Goal: Information Seeking & Learning: Learn about a topic

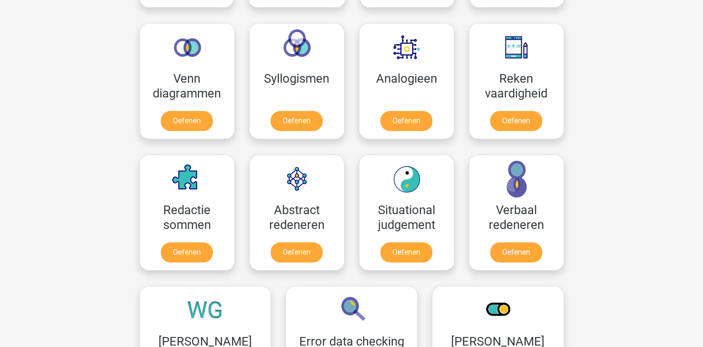
scroll to position [573, 0]
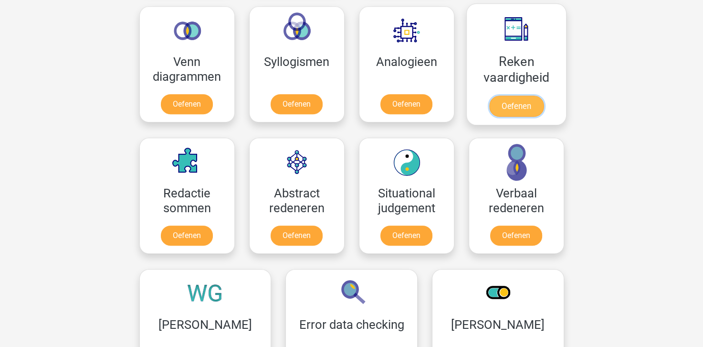
click at [508, 95] on link "Oefenen" at bounding box center [516, 105] width 54 height 21
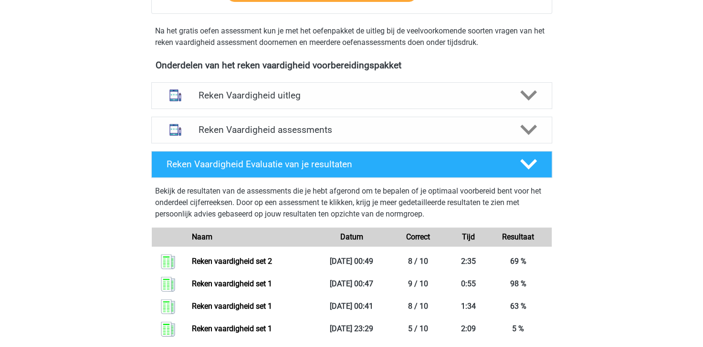
scroll to position [334, 0]
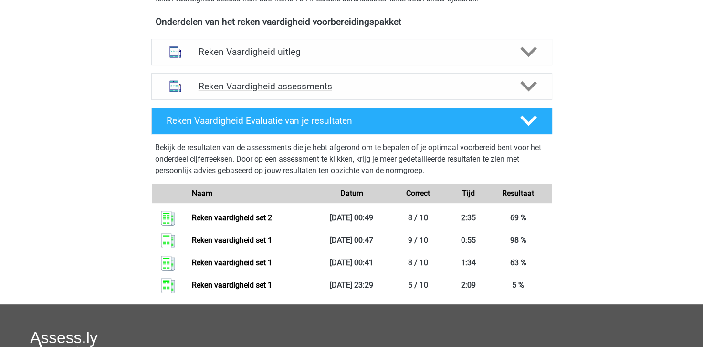
click at [520, 90] on icon at bounding box center [528, 86] width 17 height 17
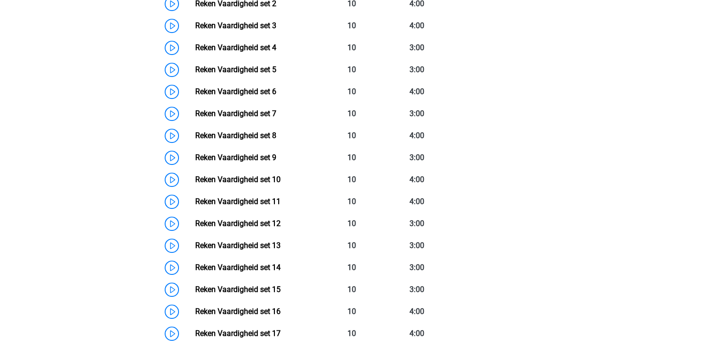
scroll to position [430, 0]
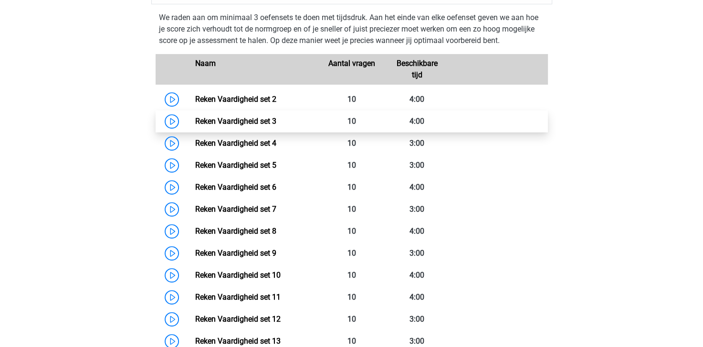
click at [222, 122] on link "Reken Vaardigheid set 3" at bounding box center [235, 120] width 81 height 9
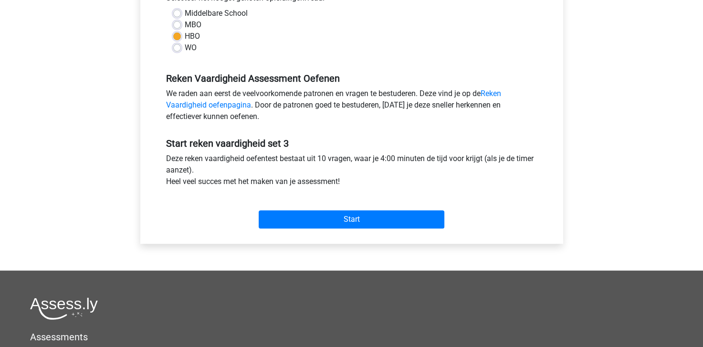
scroll to position [286, 0]
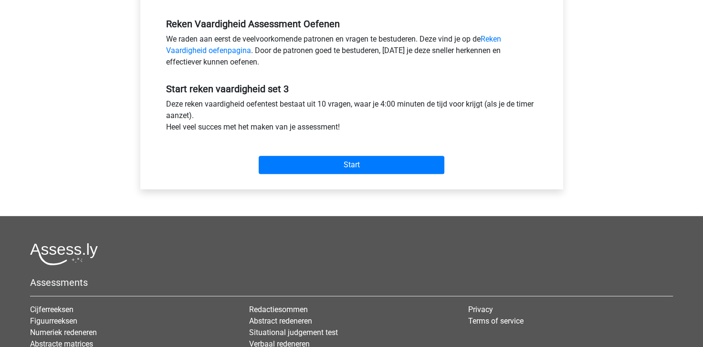
click at [285, 155] on div "Start" at bounding box center [352, 156] width 386 height 33
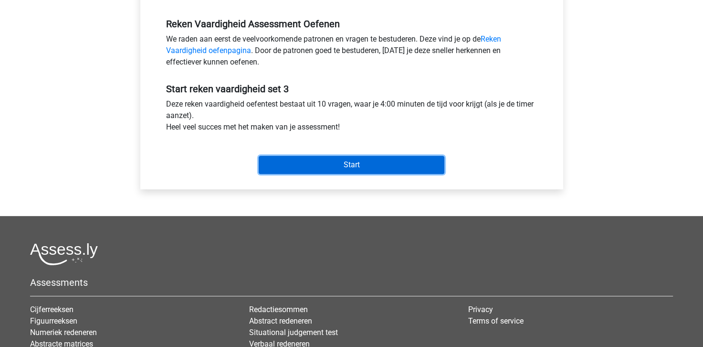
click at [288, 162] on input "Start" at bounding box center [352, 165] width 186 height 18
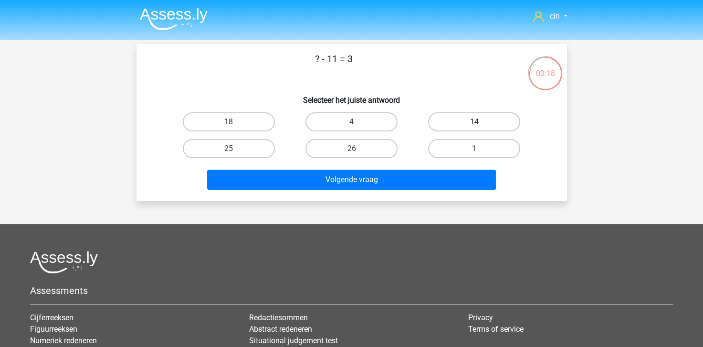
click at [466, 124] on label "14" at bounding box center [474, 121] width 92 height 19
click at [475, 124] on input "14" at bounding box center [478, 125] width 6 height 6
radio input "true"
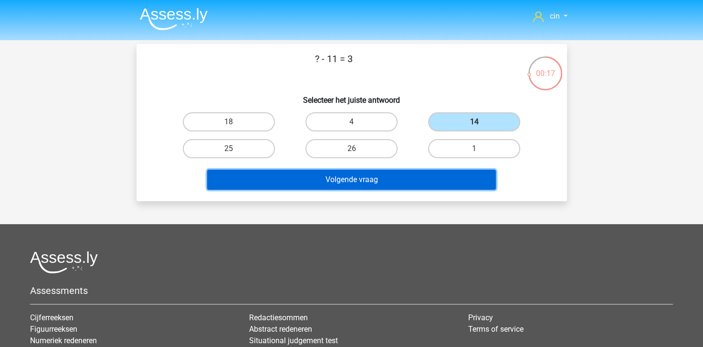
click at [418, 176] on button "Volgende vraag" at bounding box center [351, 179] width 289 height 20
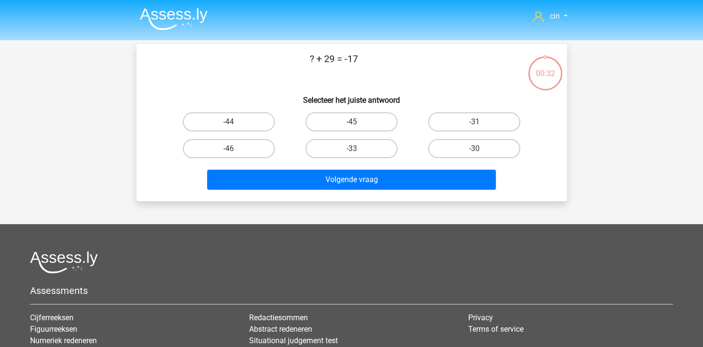
scroll to position [44, 0]
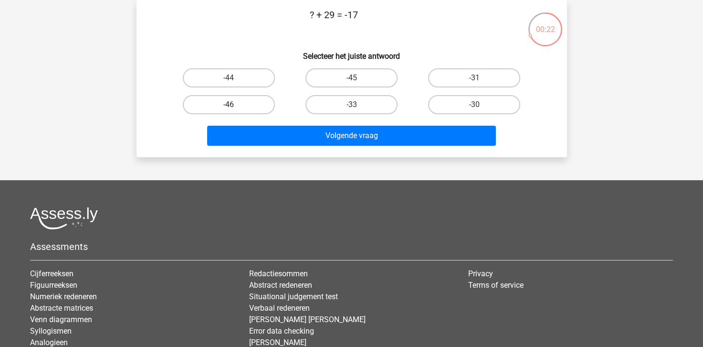
click at [191, 102] on label "-46" at bounding box center [229, 104] width 92 height 19
click at [229, 105] on input "-46" at bounding box center [232, 108] width 6 height 6
radio input "true"
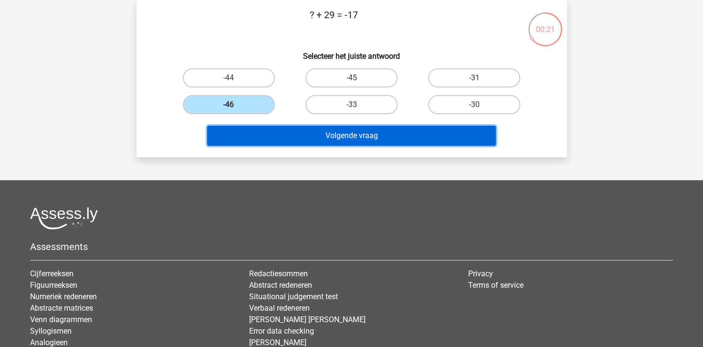
click at [268, 133] on button "Volgende vraag" at bounding box center [351, 136] width 289 height 20
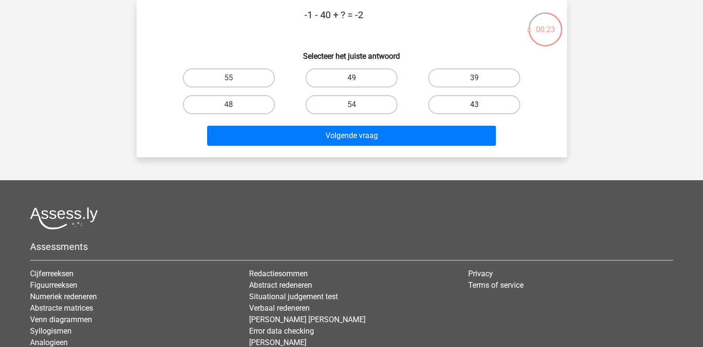
click at [435, 98] on label "43" at bounding box center [474, 104] width 92 height 19
click at [475, 105] on input "43" at bounding box center [478, 108] width 6 height 6
radio input "true"
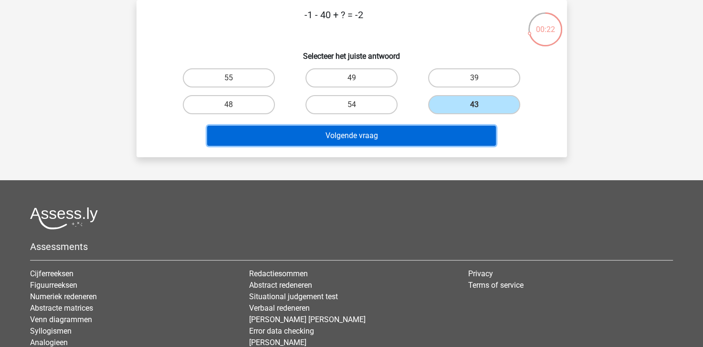
click at [384, 140] on button "Volgende vraag" at bounding box center [351, 136] width 289 height 20
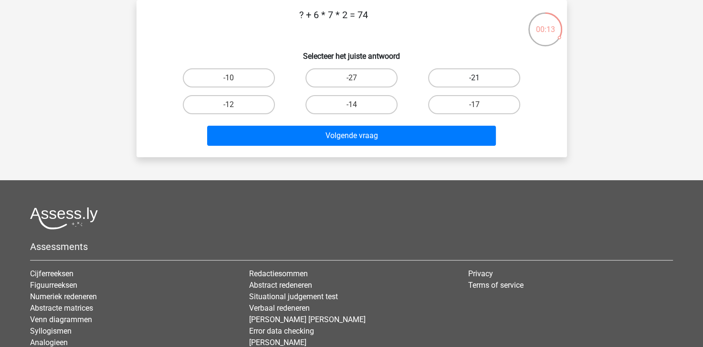
click at [452, 70] on label "-21" at bounding box center [474, 77] width 92 height 19
click at [475, 78] on input "-21" at bounding box center [478, 81] width 6 height 6
radio input "true"
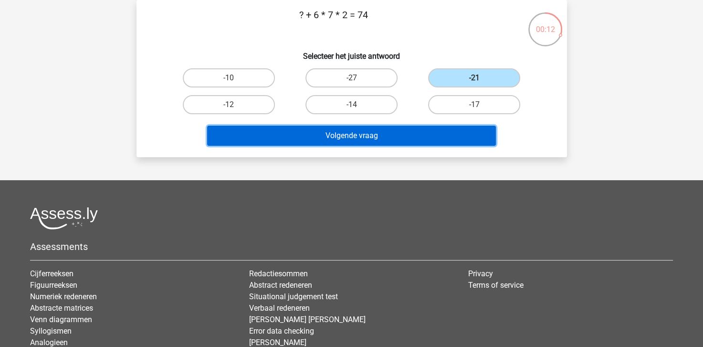
click at [384, 138] on button "Volgende vraag" at bounding box center [351, 136] width 289 height 20
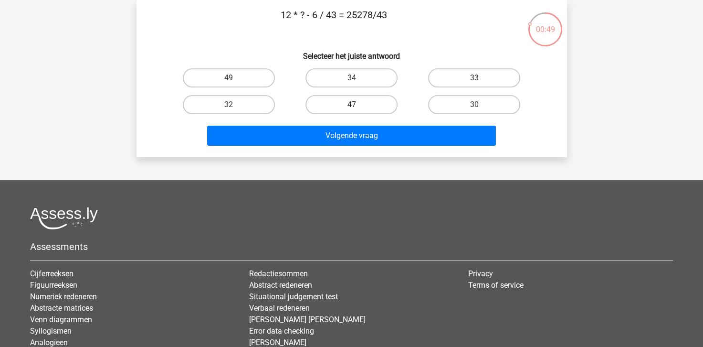
click at [338, 104] on label "47" at bounding box center [352, 104] width 92 height 19
click at [351, 105] on input "47" at bounding box center [354, 108] width 6 height 6
radio input "true"
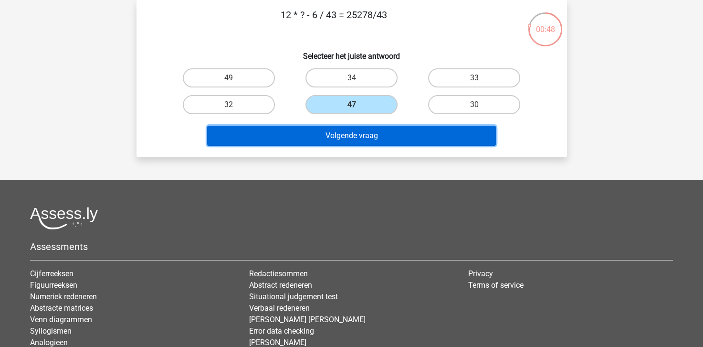
click at [343, 137] on button "Volgende vraag" at bounding box center [351, 136] width 289 height 20
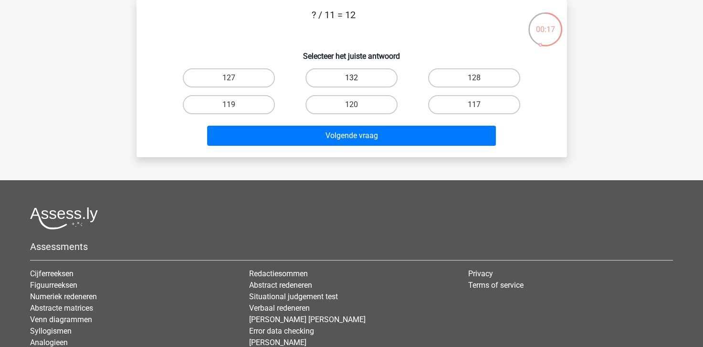
click at [367, 77] on label "132" at bounding box center [352, 77] width 92 height 19
click at [358, 78] on input "132" at bounding box center [354, 81] width 6 height 6
radio input "true"
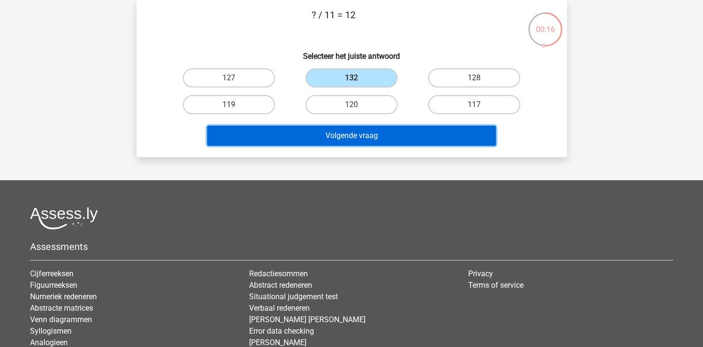
click at [367, 140] on button "Volgende vraag" at bounding box center [351, 136] width 289 height 20
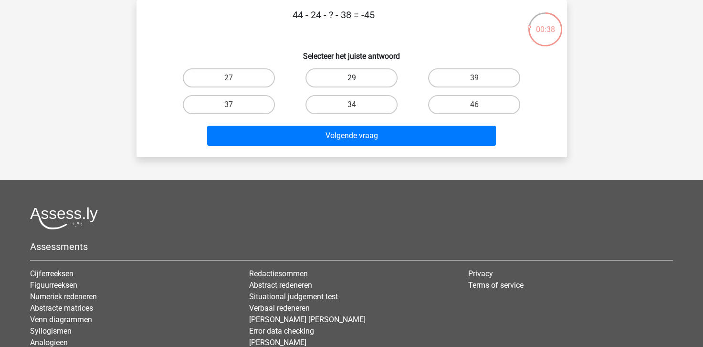
click at [359, 76] on label "29" at bounding box center [352, 77] width 92 height 19
click at [358, 78] on input "29" at bounding box center [354, 81] width 6 height 6
radio input "true"
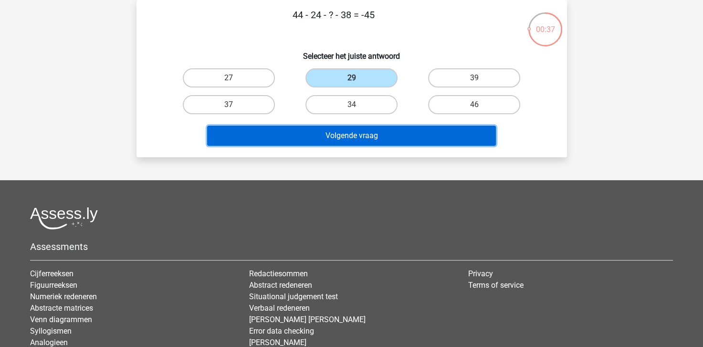
click at [357, 139] on button "Volgende vraag" at bounding box center [351, 136] width 289 height 20
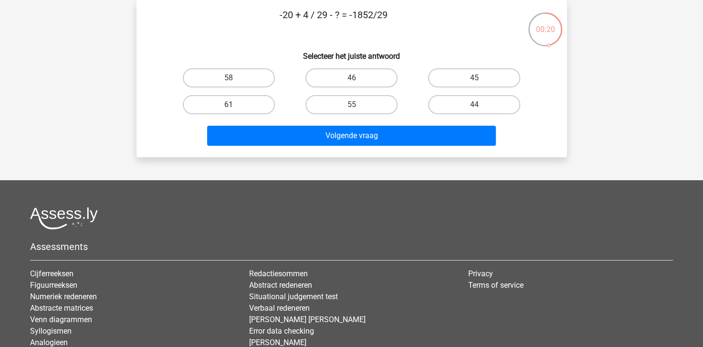
click at [222, 111] on label "61" at bounding box center [229, 104] width 92 height 19
click at [229, 111] on input "61" at bounding box center [232, 108] width 6 height 6
radio input "true"
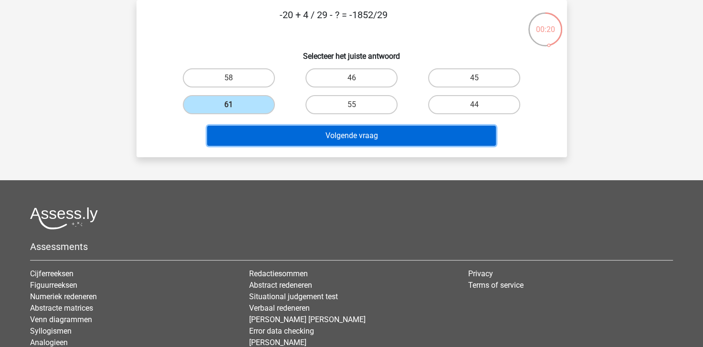
click at [248, 142] on button "Volgende vraag" at bounding box center [351, 136] width 289 height 20
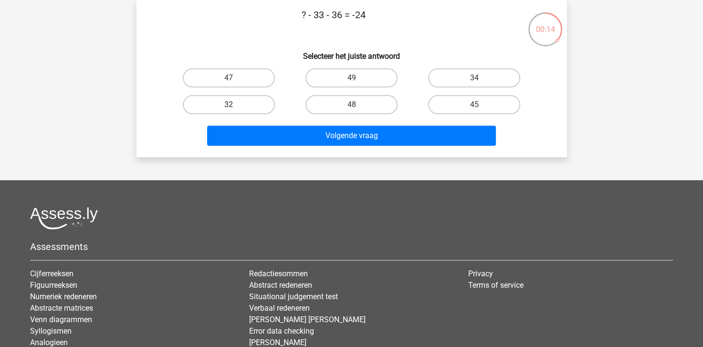
click at [228, 106] on label "32" at bounding box center [229, 104] width 92 height 19
click at [229, 106] on input "32" at bounding box center [232, 108] width 6 height 6
radio input "true"
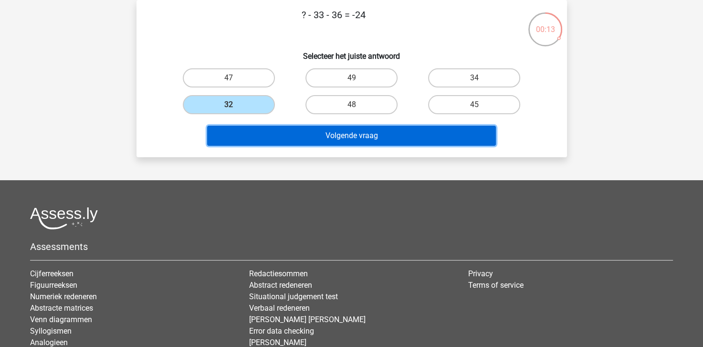
click at [250, 133] on button "Volgende vraag" at bounding box center [351, 136] width 289 height 20
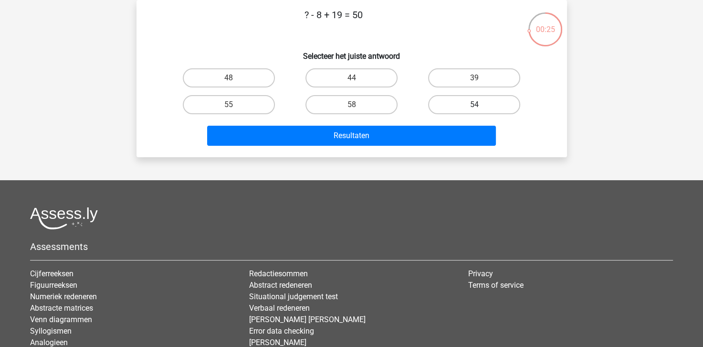
click at [510, 103] on label "54" at bounding box center [474, 104] width 92 height 19
click at [481, 105] on input "54" at bounding box center [478, 108] width 6 height 6
radio input "true"
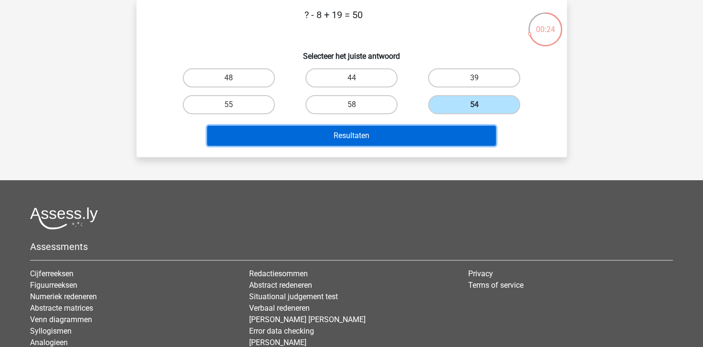
click at [436, 133] on button "Resultaten" at bounding box center [351, 136] width 289 height 20
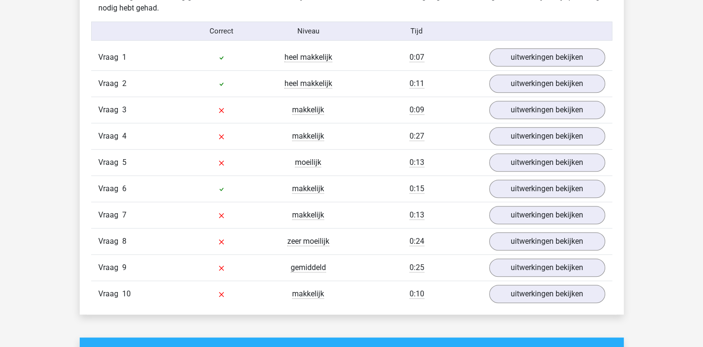
scroll to position [621, 0]
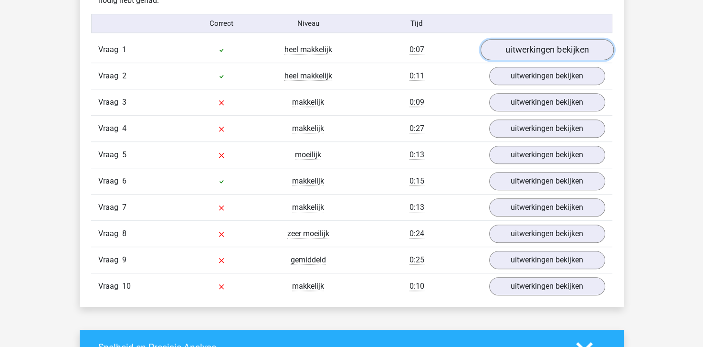
click at [553, 45] on link "uitwerkingen bekijken" at bounding box center [546, 50] width 133 height 21
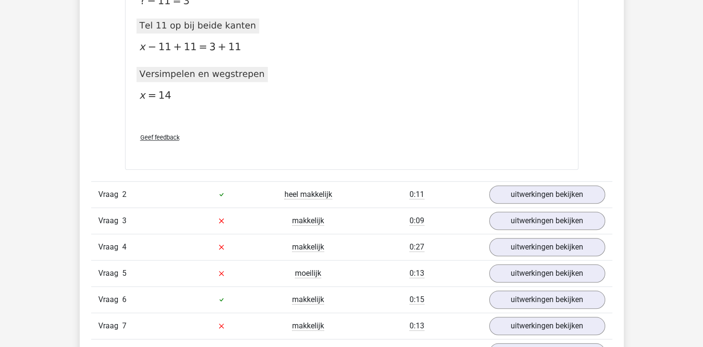
scroll to position [859, 0]
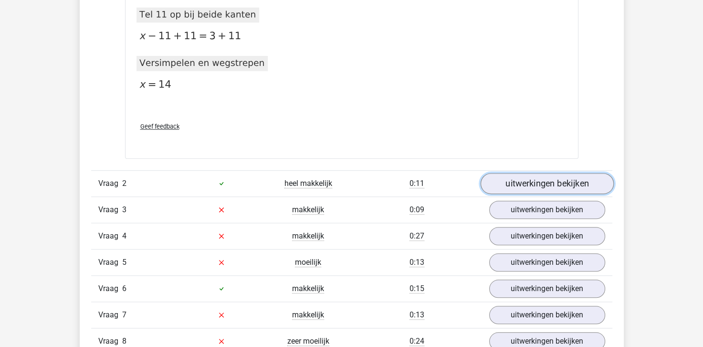
click at [525, 184] on link "uitwerkingen bekijken" at bounding box center [546, 183] width 133 height 21
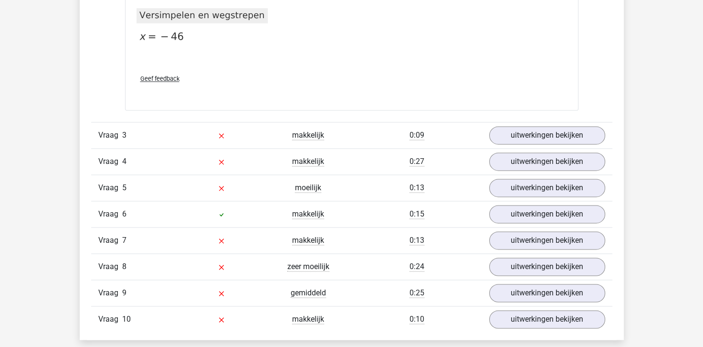
scroll to position [1289, 0]
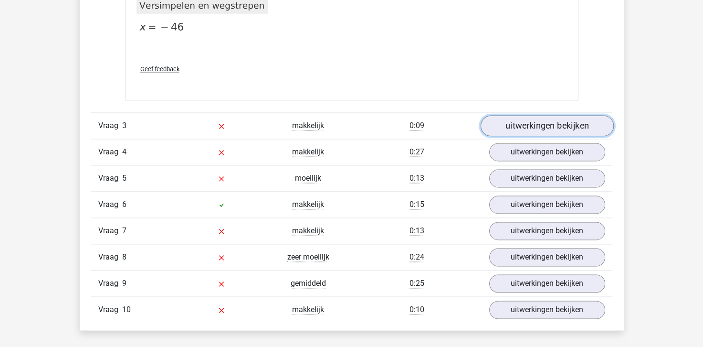
click at [522, 123] on link "uitwerkingen bekijken" at bounding box center [546, 125] width 133 height 21
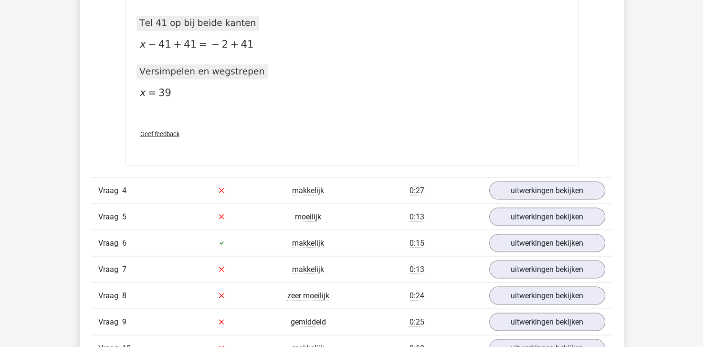
scroll to position [1671, 0]
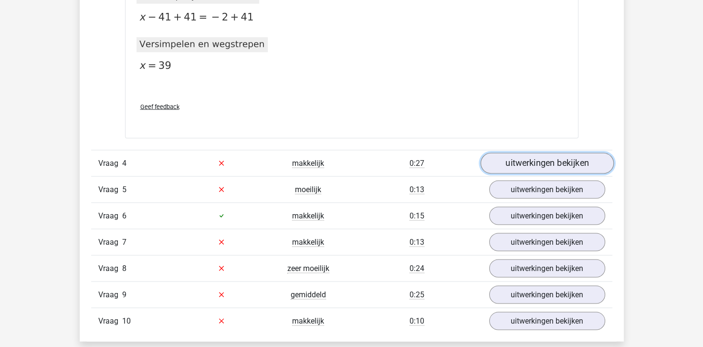
click at [573, 158] on link "uitwerkingen bekijken" at bounding box center [546, 162] width 133 height 21
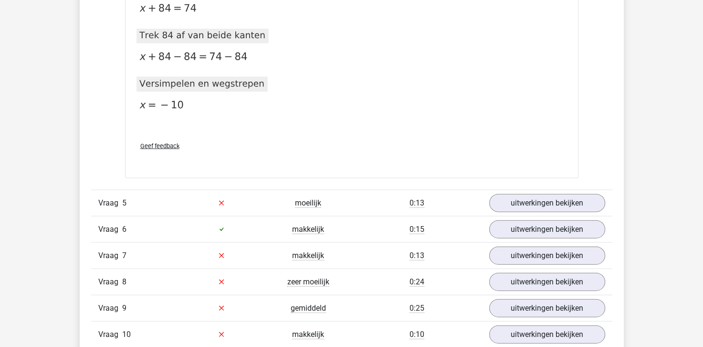
scroll to position [2053, 0]
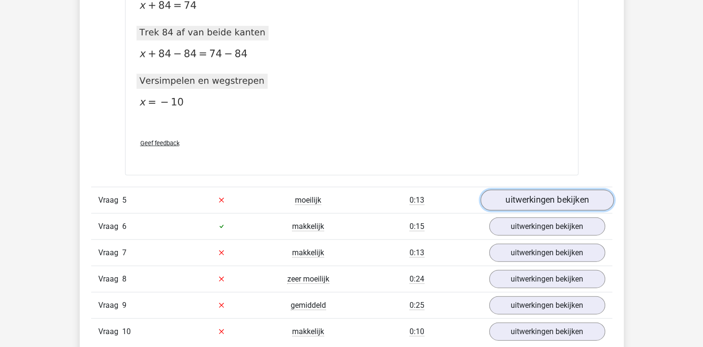
click at [550, 199] on link "uitwerkingen bekijken" at bounding box center [546, 200] width 133 height 21
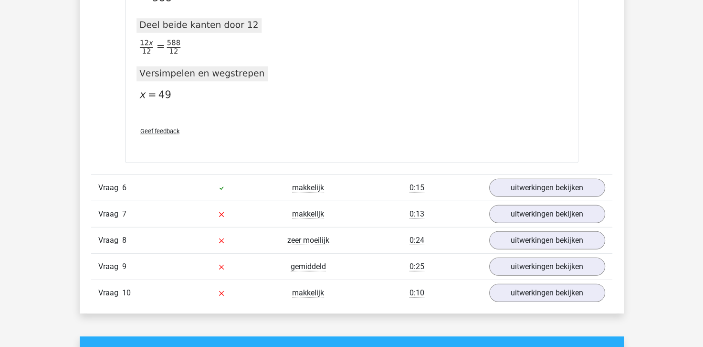
scroll to position [2674, 0]
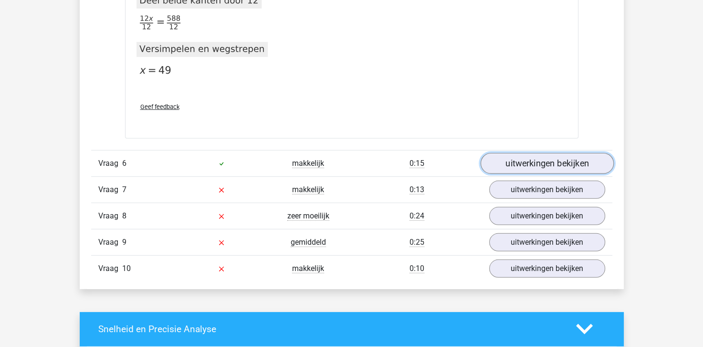
click at [523, 159] on link "uitwerkingen bekijken" at bounding box center [546, 163] width 133 height 21
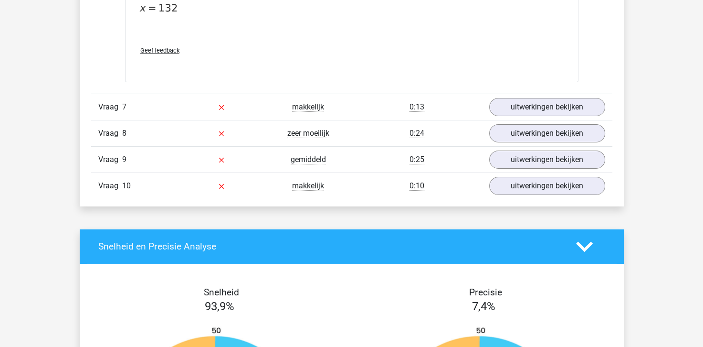
scroll to position [3103, 0]
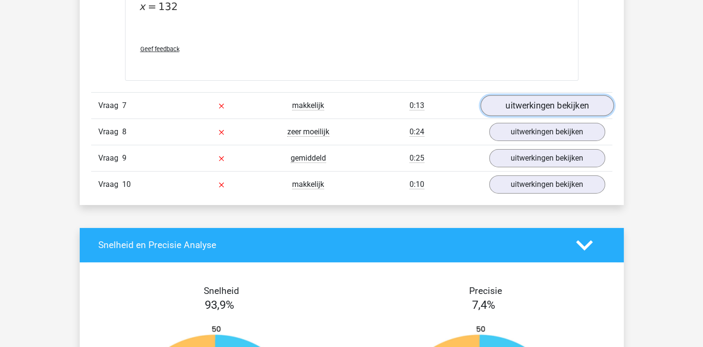
click at [517, 98] on link "uitwerkingen bekijken" at bounding box center [546, 105] width 133 height 21
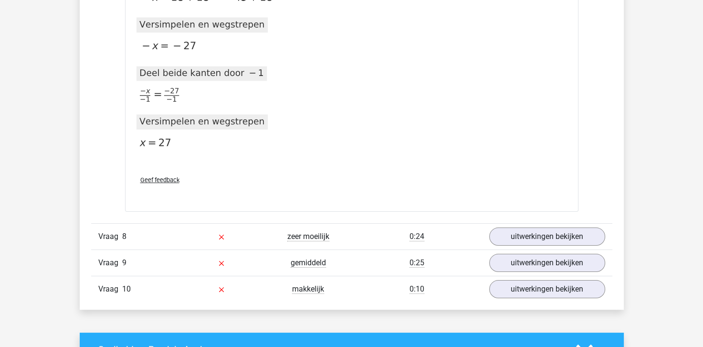
scroll to position [3581, 0]
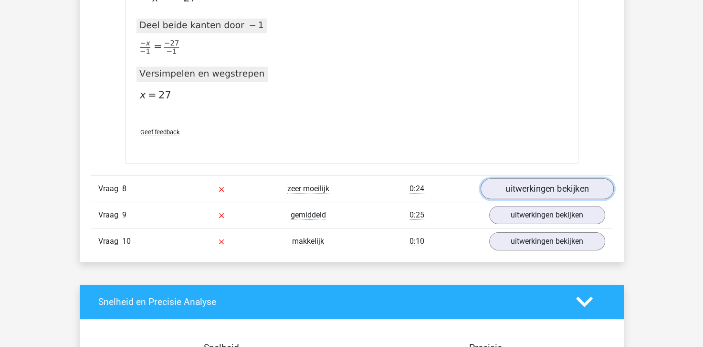
click at [539, 186] on link "uitwerkingen bekijken" at bounding box center [546, 188] width 133 height 21
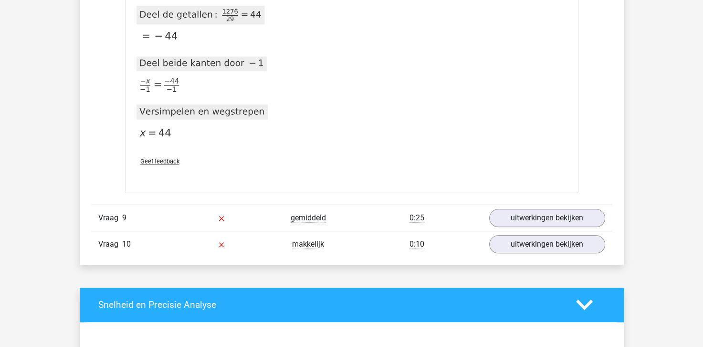
scroll to position [4583, 0]
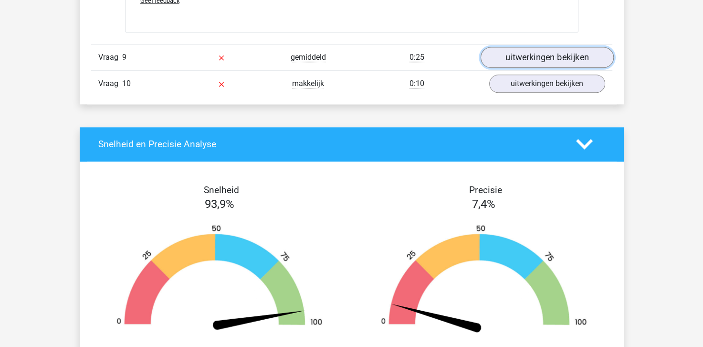
click at [561, 58] on link "uitwerkingen bekijken" at bounding box center [546, 57] width 133 height 21
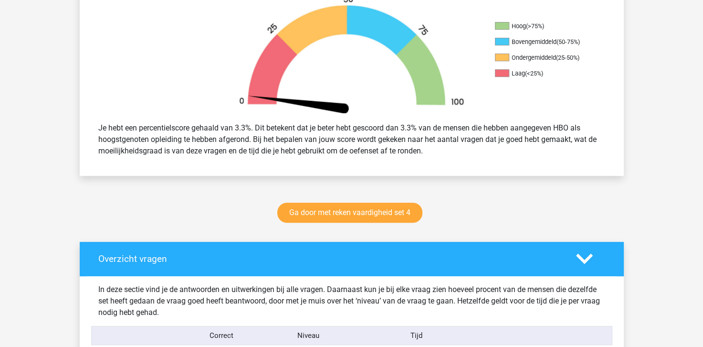
scroll to position [334, 0]
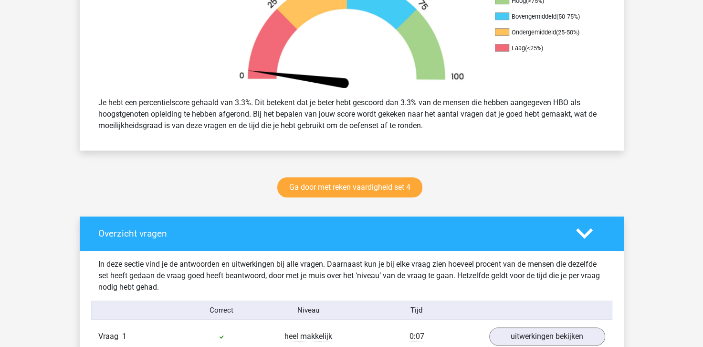
click at [349, 197] on div "Ga door met reken vaardigheid set 4" at bounding box center [352, 189] width 454 height 32
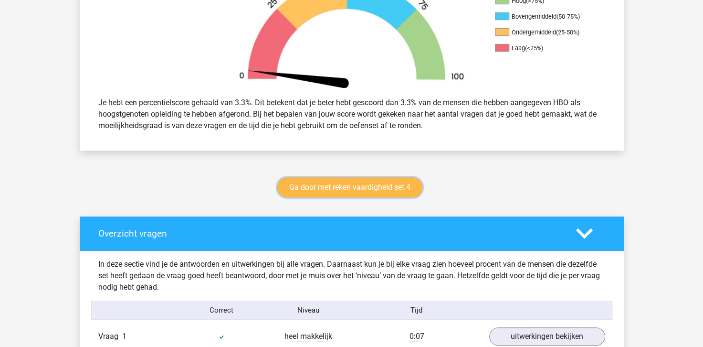
click at [348, 189] on link "Ga door met reken vaardigheid set 4" at bounding box center [349, 187] width 145 height 20
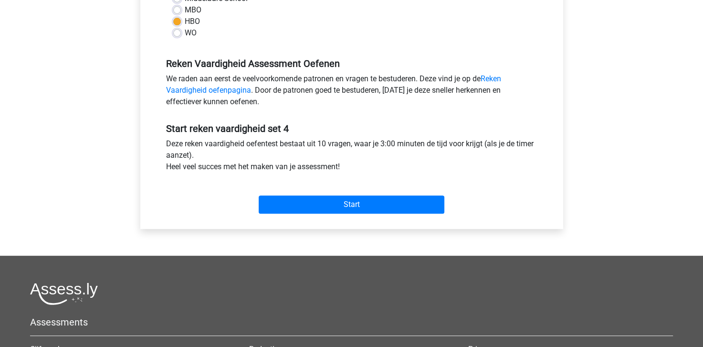
scroll to position [286, 0]
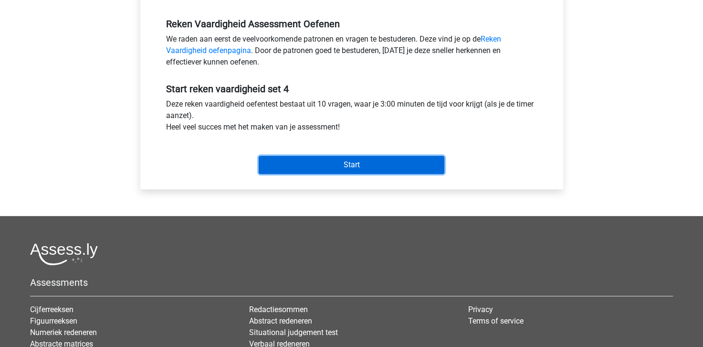
click at [332, 164] on input "Start" at bounding box center [352, 165] width 186 height 18
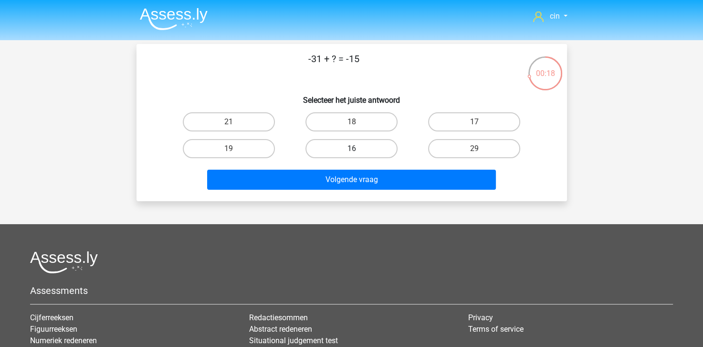
click at [358, 143] on label "16" at bounding box center [352, 148] width 92 height 19
click at [358, 148] on input "16" at bounding box center [354, 151] width 6 height 6
radio input "true"
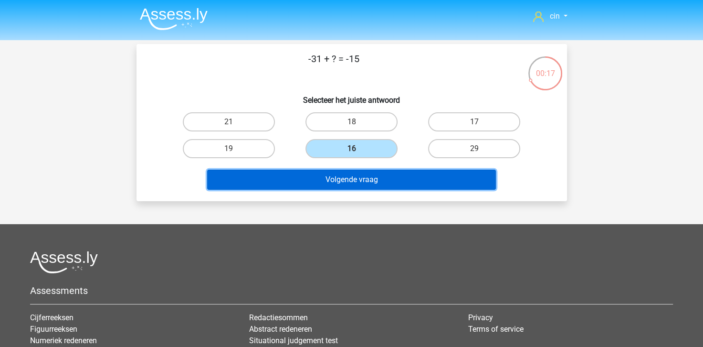
click at [346, 173] on button "Volgende vraag" at bounding box center [351, 179] width 289 height 20
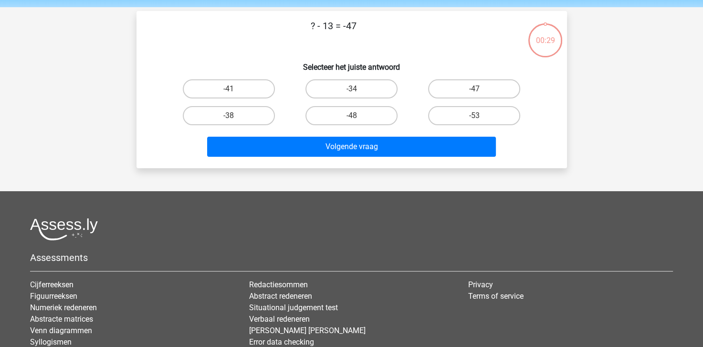
scroll to position [44, 0]
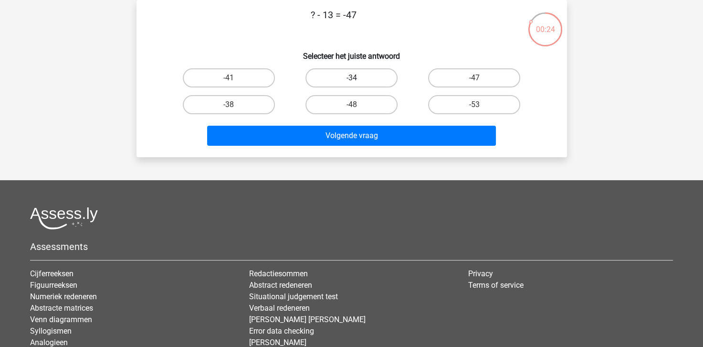
click at [361, 76] on label "-34" at bounding box center [352, 77] width 92 height 19
click at [358, 78] on input "-34" at bounding box center [354, 81] width 6 height 6
radio input "true"
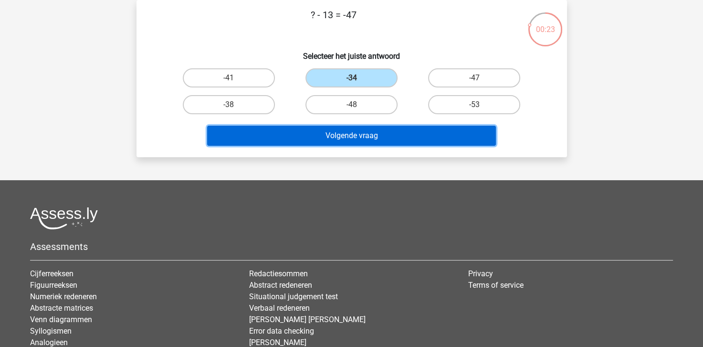
click at [357, 139] on button "Volgende vraag" at bounding box center [351, 136] width 289 height 20
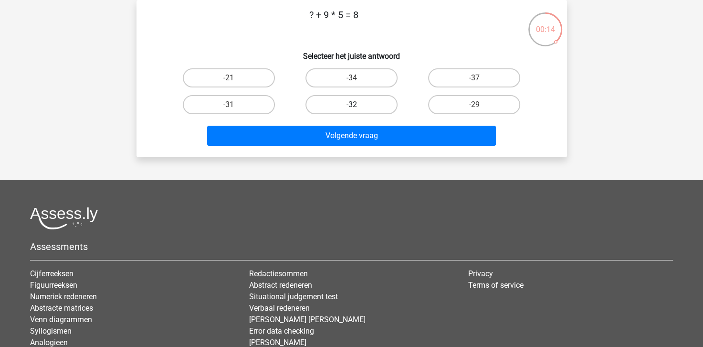
click at [326, 103] on label "-32" at bounding box center [352, 104] width 92 height 19
click at [351, 105] on input "-32" at bounding box center [354, 108] width 6 height 6
radio input "true"
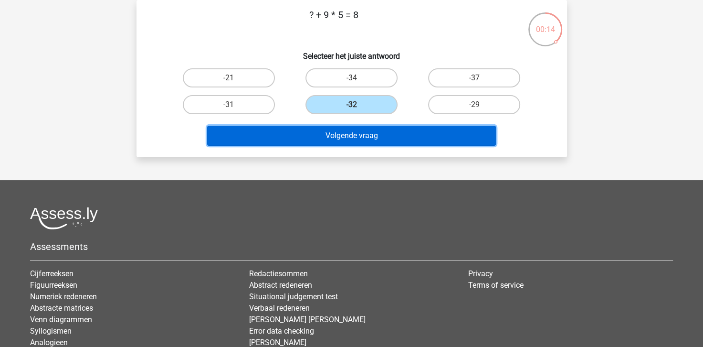
click at [323, 129] on button "Volgende vraag" at bounding box center [351, 136] width 289 height 20
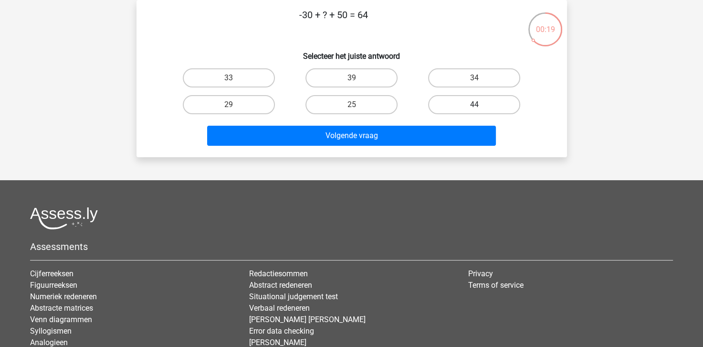
click at [499, 105] on label "44" at bounding box center [474, 104] width 92 height 19
click at [481, 105] on input "44" at bounding box center [478, 108] width 6 height 6
radio input "true"
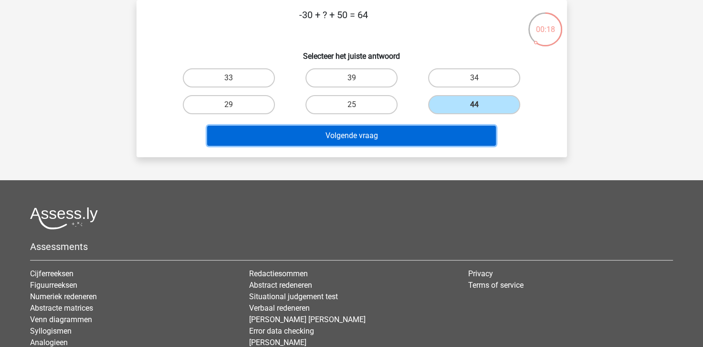
click at [407, 136] on button "Volgende vraag" at bounding box center [351, 136] width 289 height 20
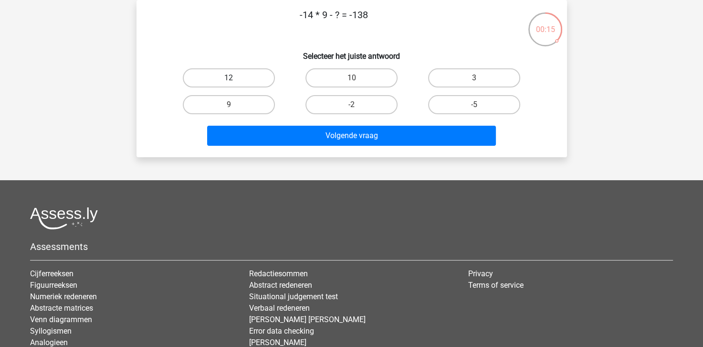
click at [196, 77] on label "12" at bounding box center [229, 77] width 92 height 19
click at [229, 78] on input "12" at bounding box center [232, 81] width 6 height 6
radio input "true"
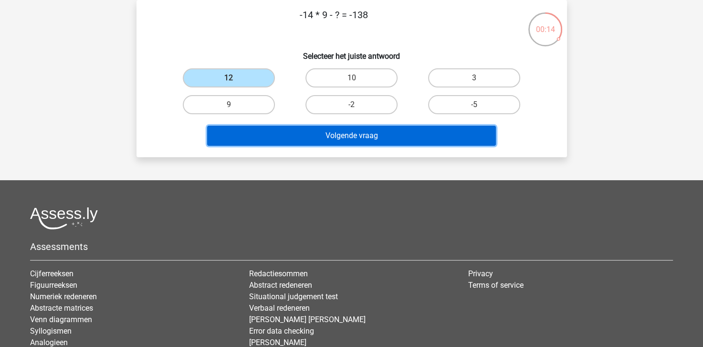
click at [317, 132] on button "Volgende vraag" at bounding box center [351, 136] width 289 height 20
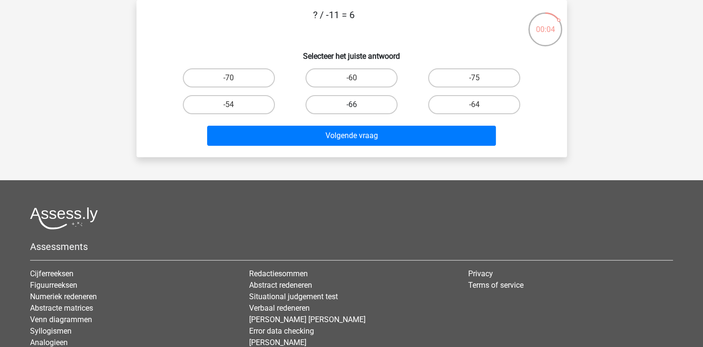
click at [365, 100] on label "-66" at bounding box center [352, 104] width 92 height 19
click at [358, 105] on input "-66" at bounding box center [354, 108] width 6 height 6
radio input "true"
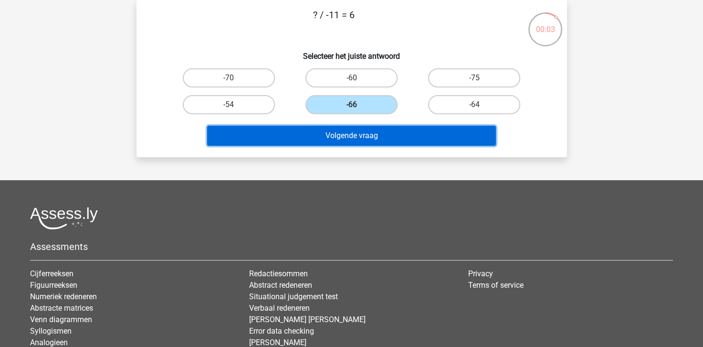
click at [394, 135] on button "Volgende vraag" at bounding box center [351, 136] width 289 height 20
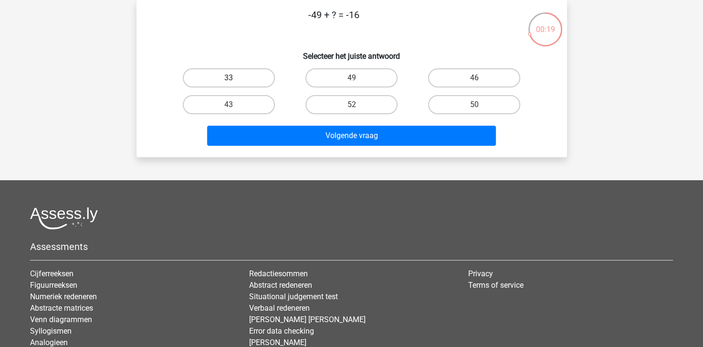
click at [208, 76] on label "33" at bounding box center [229, 77] width 92 height 19
click at [229, 78] on input "33" at bounding box center [232, 81] width 6 height 6
radio input "true"
click at [313, 150] on div "-49 + ? = -16 Selecteer het juiste antwoord 33 49 46 43" at bounding box center [352, 78] width 431 height 157
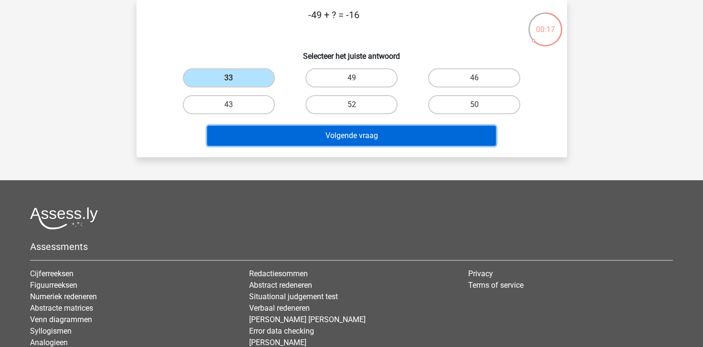
click at [317, 137] on button "Volgende vraag" at bounding box center [351, 136] width 289 height 20
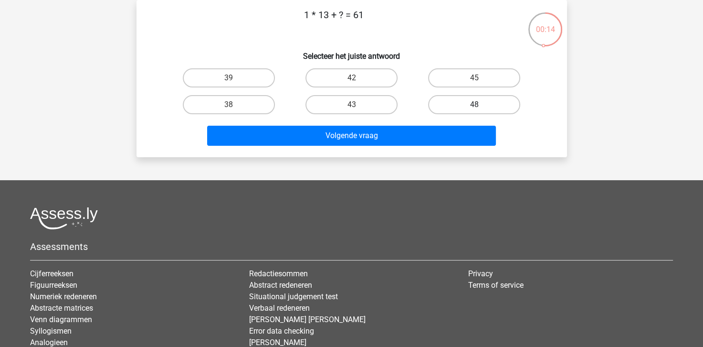
click at [468, 105] on label "48" at bounding box center [474, 104] width 92 height 19
click at [475, 105] on input "48" at bounding box center [478, 108] width 6 height 6
radio input "true"
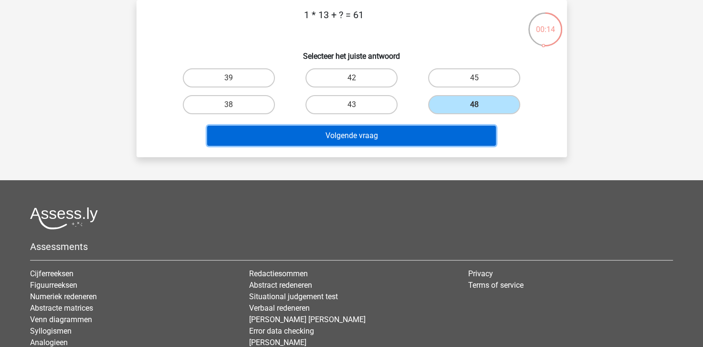
click at [416, 132] on button "Volgende vraag" at bounding box center [351, 136] width 289 height 20
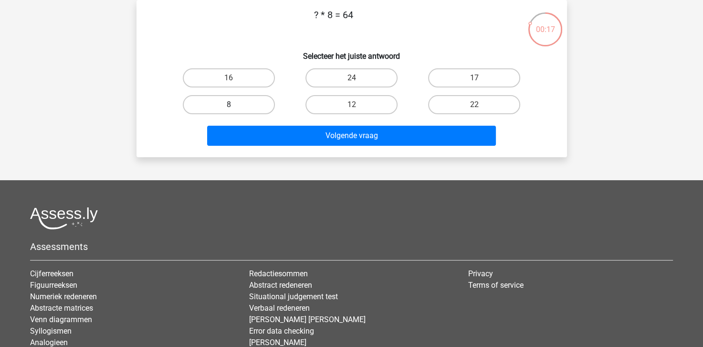
click at [194, 105] on label "8" at bounding box center [229, 104] width 92 height 19
click at [229, 105] on input "8" at bounding box center [232, 108] width 6 height 6
radio input "true"
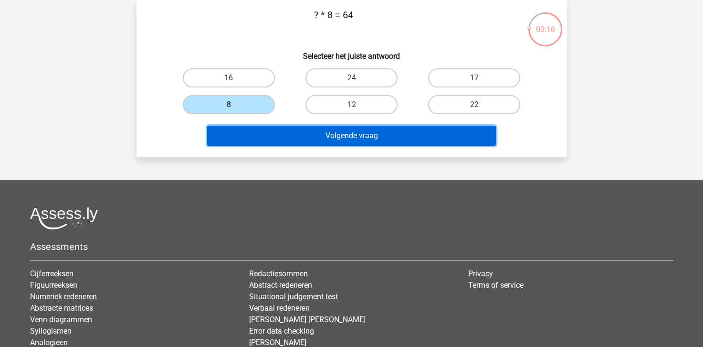
click at [292, 130] on button "Volgende vraag" at bounding box center [351, 136] width 289 height 20
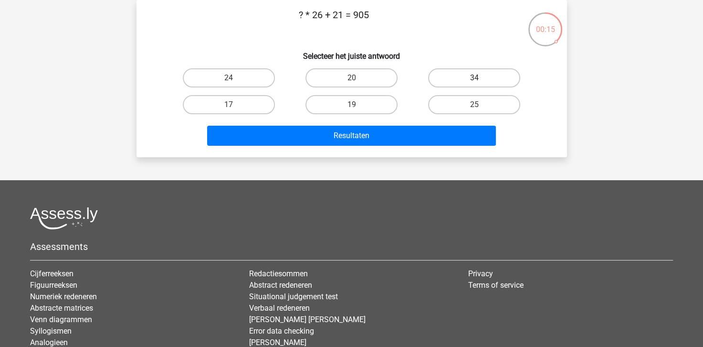
drag, startPoint x: 462, startPoint y: 82, endPoint x: 459, endPoint y: 86, distance: 5.2
click at [461, 82] on label "34" at bounding box center [474, 77] width 92 height 19
click at [475, 82] on input "34" at bounding box center [478, 81] width 6 height 6
radio input "true"
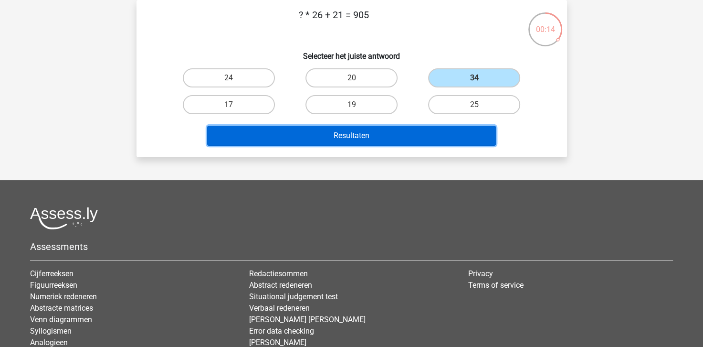
click at [445, 126] on button "Resultaten" at bounding box center [351, 136] width 289 height 20
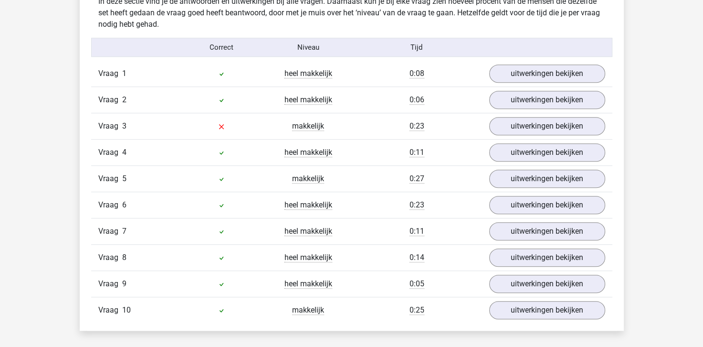
scroll to position [621, 0]
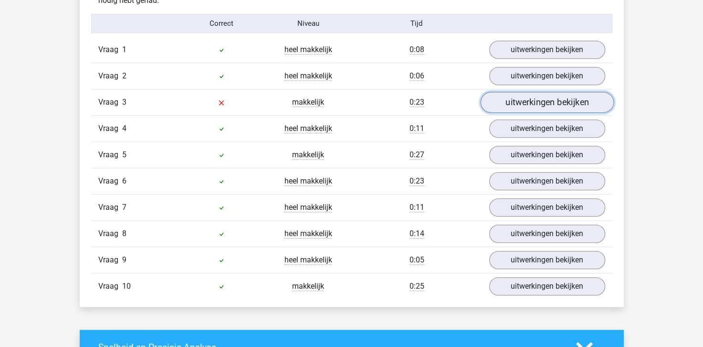
click at [530, 104] on link "uitwerkingen bekijken" at bounding box center [546, 102] width 133 height 21
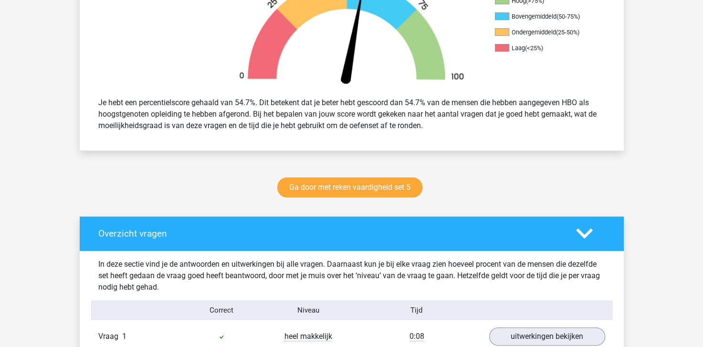
scroll to position [191, 0]
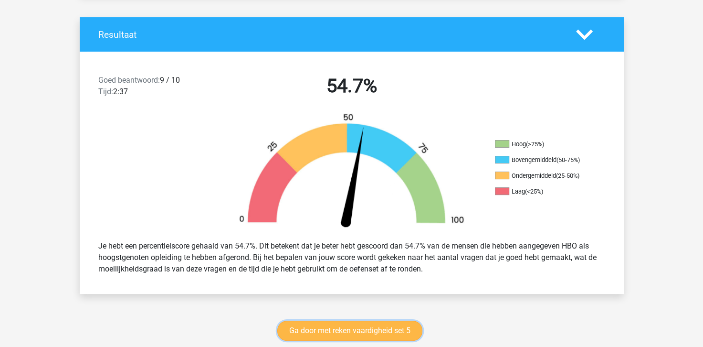
click at [341, 327] on link "Ga door met reken vaardigheid set 5" at bounding box center [349, 330] width 145 height 20
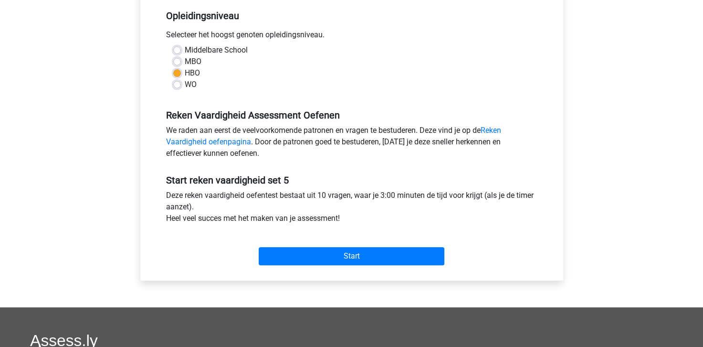
scroll to position [239, 0]
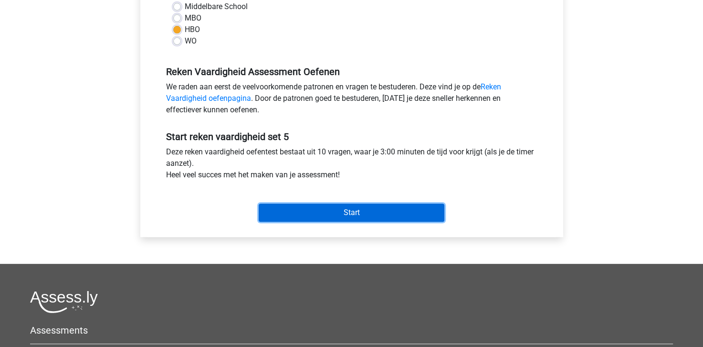
click at [346, 213] on input "Start" at bounding box center [352, 212] width 186 height 18
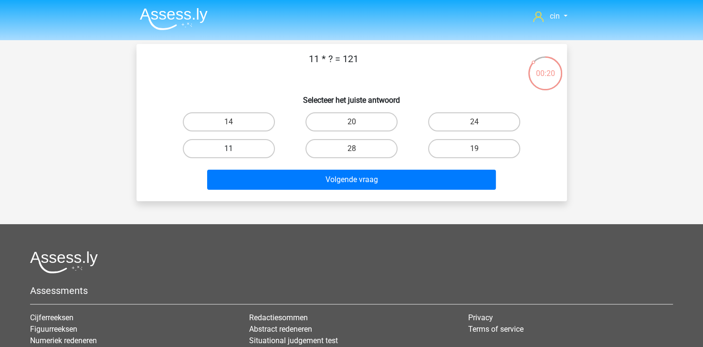
click at [235, 147] on label "11" at bounding box center [229, 148] width 92 height 19
click at [235, 148] on input "11" at bounding box center [232, 151] width 6 height 6
radio input "true"
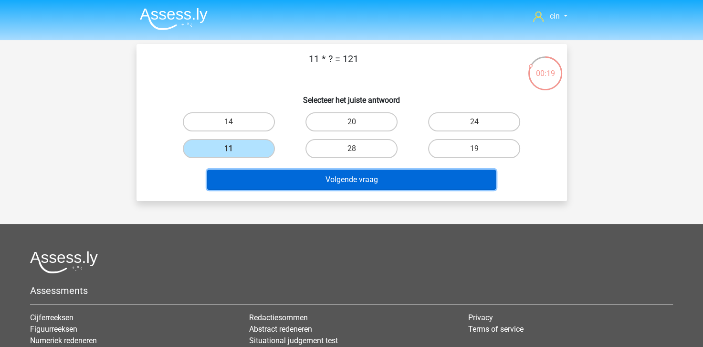
click at [377, 178] on button "Volgende vraag" at bounding box center [351, 179] width 289 height 20
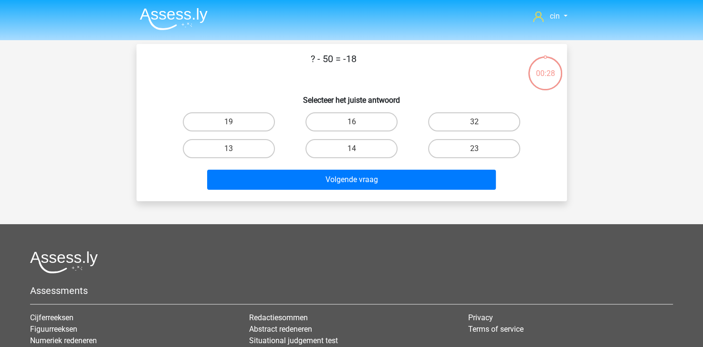
scroll to position [44, 0]
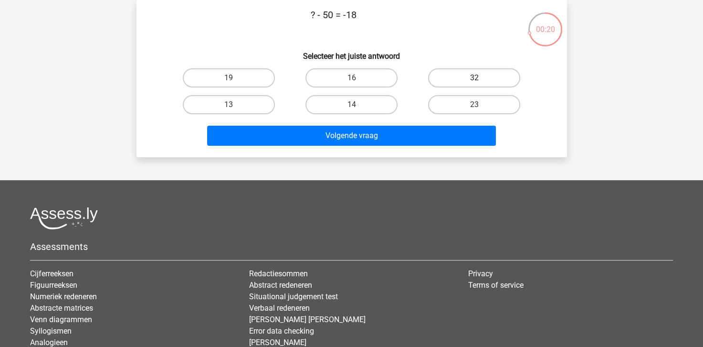
click at [500, 83] on label "32" at bounding box center [474, 77] width 92 height 19
click at [481, 83] on input "32" at bounding box center [478, 81] width 6 height 6
radio input "true"
click at [435, 146] on div "Volgende vraag" at bounding box center [352, 138] width 369 height 24
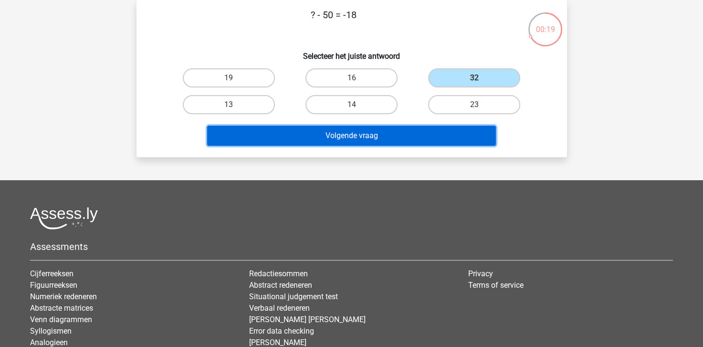
click at [434, 141] on button "Volgende vraag" at bounding box center [351, 136] width 289 height 20
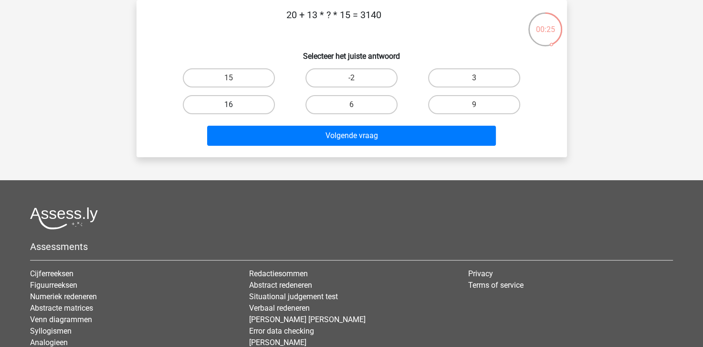
click at [251, 106] on label "16" at bounding box center [229, 104] width 92 height 19
click at [235, 106] on input "16" at bounding box center [232, 108] width 6 height 6
radio input "true"
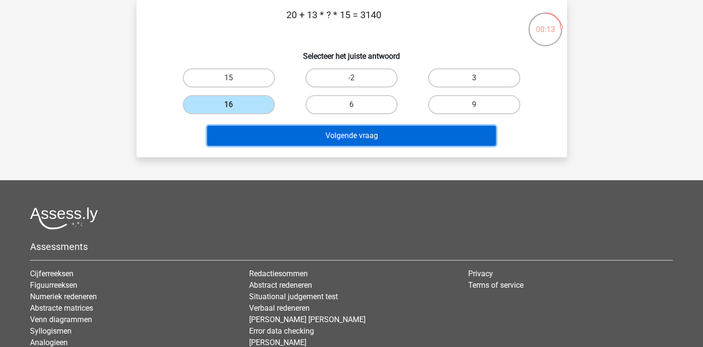
click at [364, 132] on button "Volgende vraag" at bounding box center [351, 136] width 289 height 20
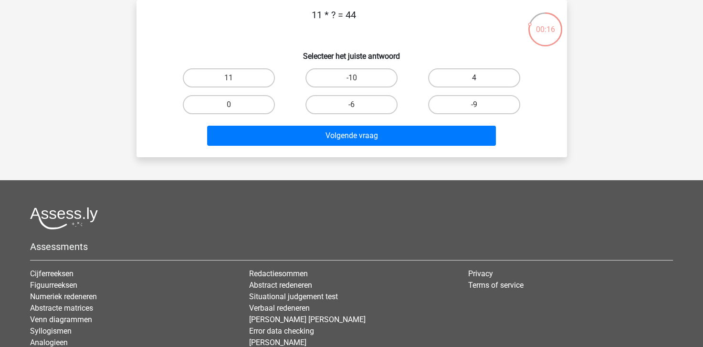
click at [478, 76] on label "4" at bounding box center [474, 77] width 92 height 19
click at [478, 78] on input "4" at bounding box center [478, 81] width 6 height 6
radio input "true"
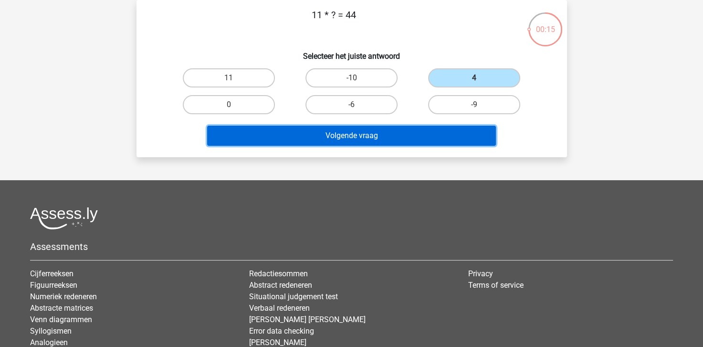
click at [353, 135] on button "Volgende vraag" at bounding box center [351, 136] width 289 height 20
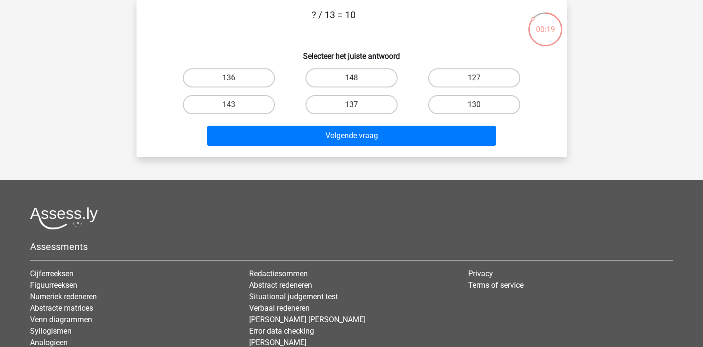
click at [449, 107] on label "130" at bounding box center [474, 104] width 92 height 19
click at [475, 107] on input "130" at bounding box center [478, 108] width 6 height 6
radio input "true"
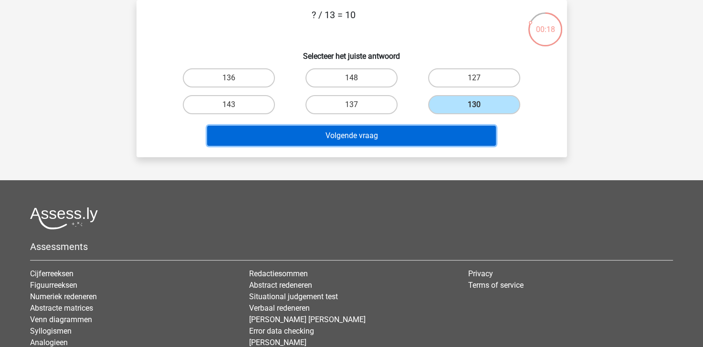
click at [405, 136] on button "Volgende vraag" at bounding box center [351, 136] width 289 height 20
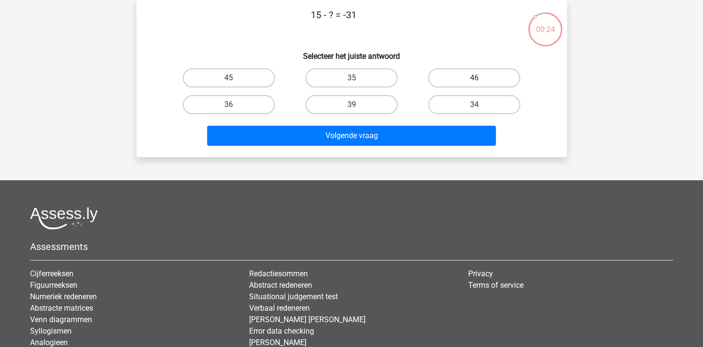
click at [458, 78] on label "46" at bounding box center [474, 77] width 92 height 19
click at [475, 78] on input "46" at bounding box center [478, 81] width 6 height 6
radio input "true"
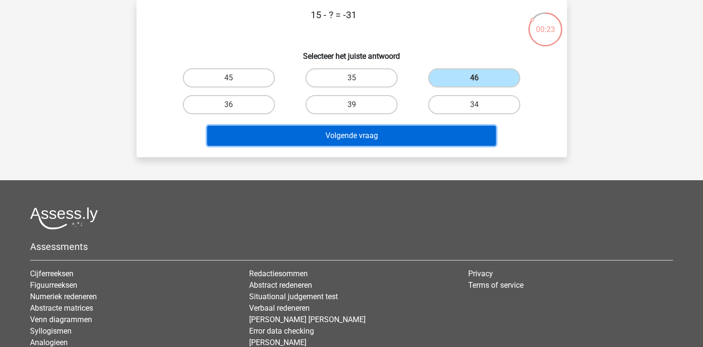
click at [393, 139] on button "Volgende vraag" at bounding box center [351, 136] width 289 height 20
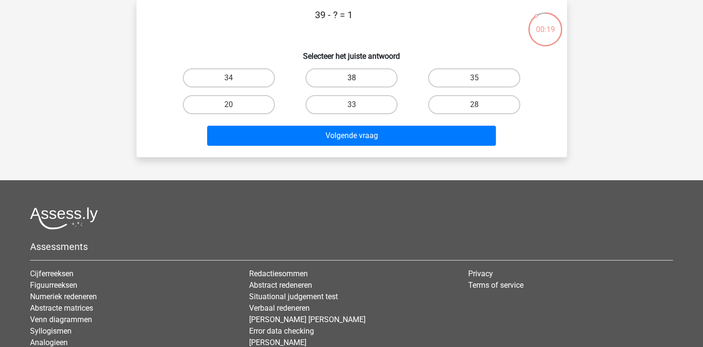
drag, startPoint x: 361, startPoint y: 77, endPoint x: 369, endPoint y: 103, distance: 27.3
click at [361, 78] on label "38" at bounding box center [352, 77] width 92 height 19
click at [358, 78] on input "38" at bounding box center [354, 81] width 6 height 6
radio input "true"
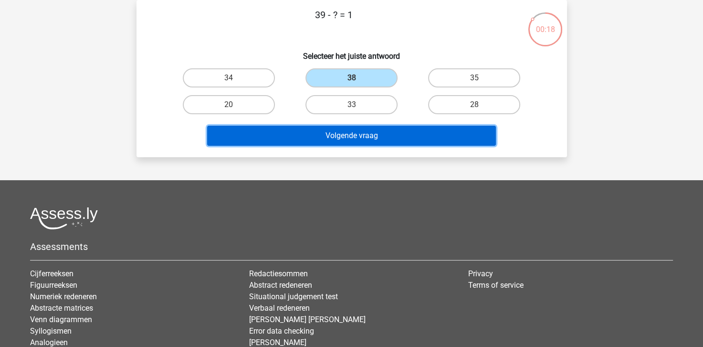
click at [353, 128] on button "Volgende vraag" at bounding box center [351, 136] width 289 height 20
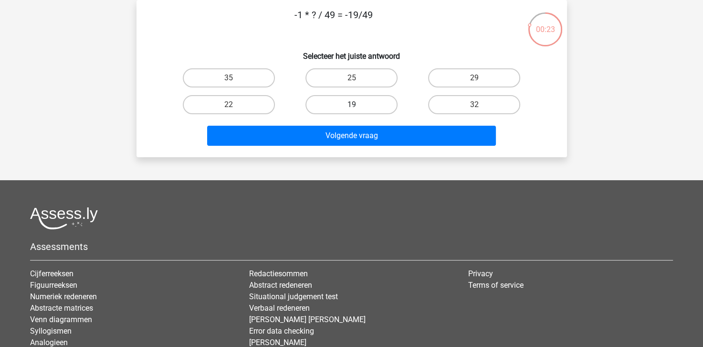
drag, startPoint x: 327, startPoint y: 105, endPoint x: 325, endPoint y: 114, distance: 8.8
click at [327, 107] on label "19" at bounding box center [352, 104] width 92 height 19
click at [351, 107] on input "19" at bounding box center [354, 108] width 6 height 6
radio input "true"
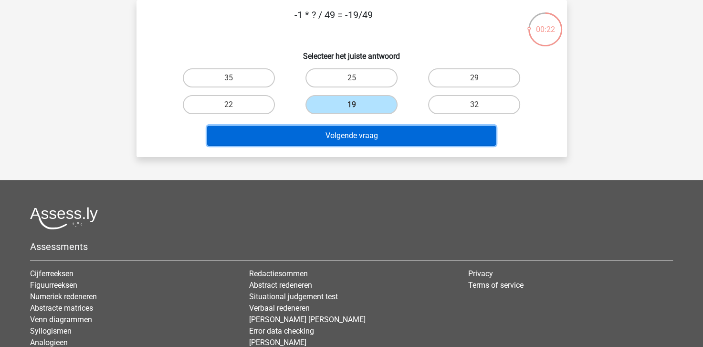
click at [321, 132] on button "Volgende vraag" at bounding box center [351, 136] width 289 height 20
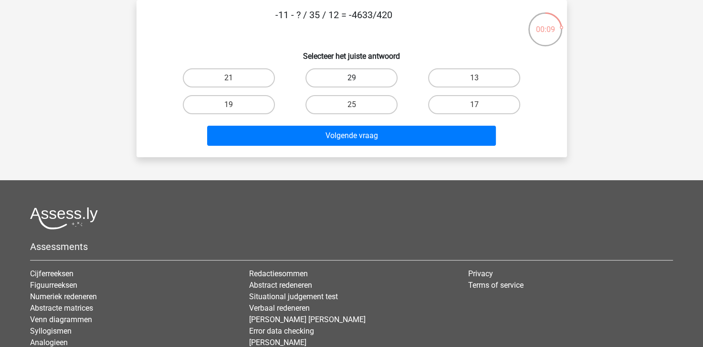
click at [344, 71] on label "29" at bounding box center [352, 77] width 92 height 19
click at [351, 78] on input "29" at bounding box center [354, 81] width 6 height 6
radio input "true"
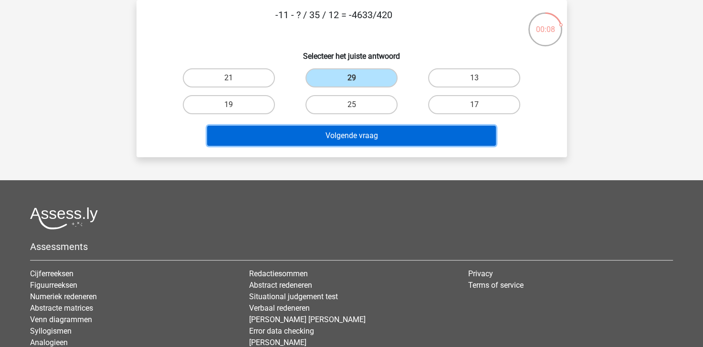
click at [388, 141] on button "Volgende vraag" at bounding box center [351, 136] width 289 height 20
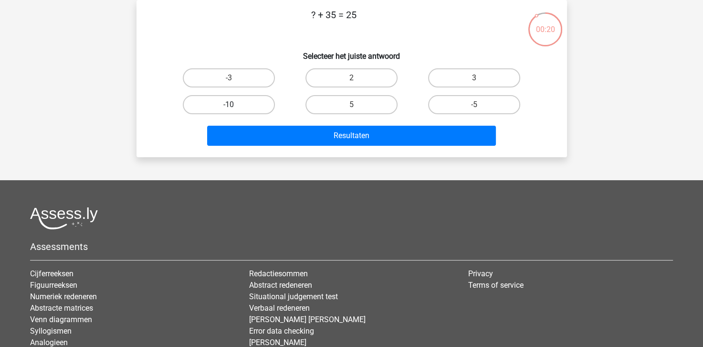
click at [196, 112] on label "-10" at bounding box center [229, 104] width 92 height 19
click at [229, 111] on input "-10" at bounding box center [232, 108] width 6 height 6
radio input "true"
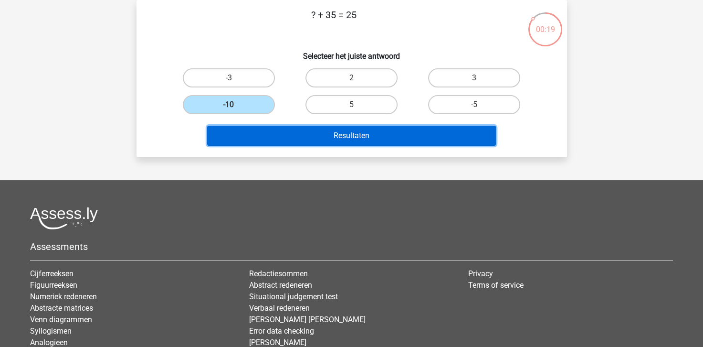
click at [228, 130] on button "Resultaten" at bounding box center [351, 136] width 289 height 20
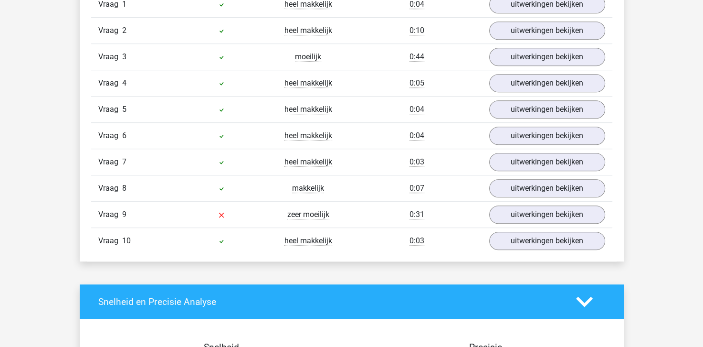
scroll to position [668, 0]
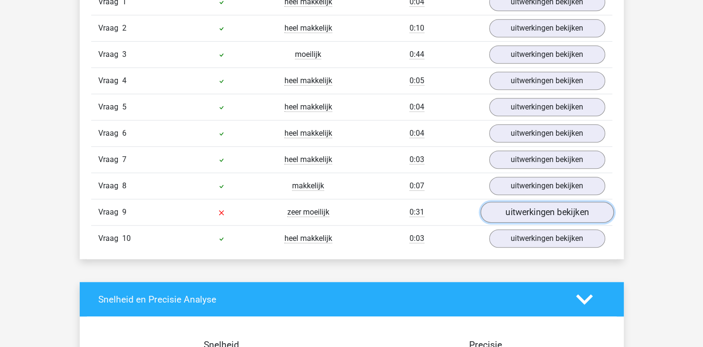
click at [517, 205] on link "uitwerkingen bekijken" at bounding box center [546, 212] width 133 height 21
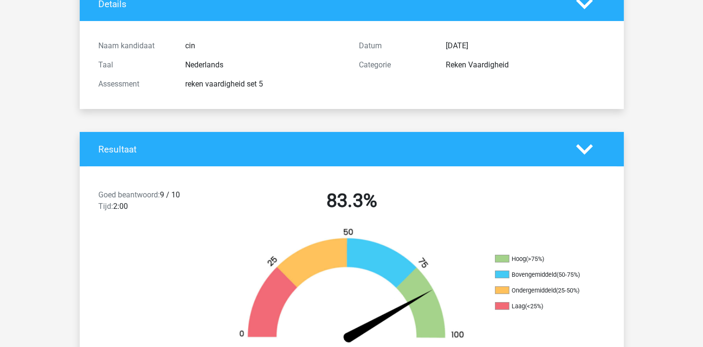
scroll to position [0, 0]
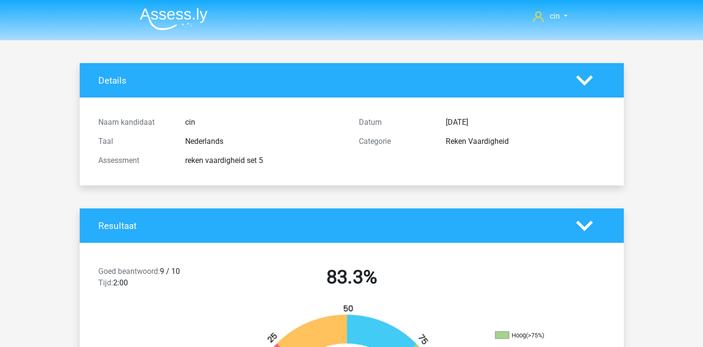
click at [197, 9] on img at bounding box center [174, 19] width 68 height 22
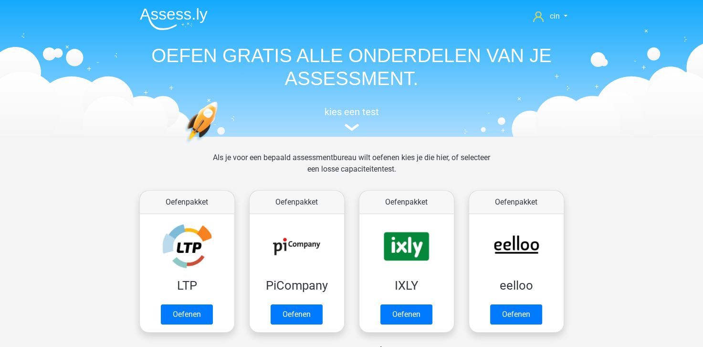
scroll to position [48, 0]
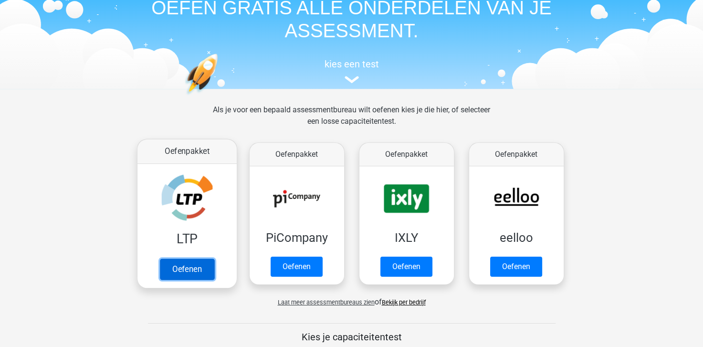
click at [178, 264] on link "Oefenen" at bounding box center [186, 268] width 54 height 21
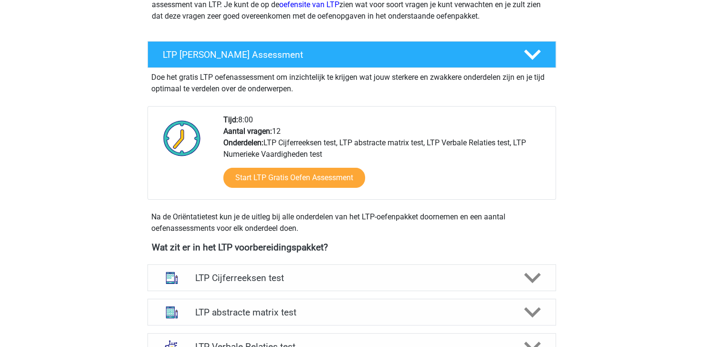
scroll to position [239, 0]
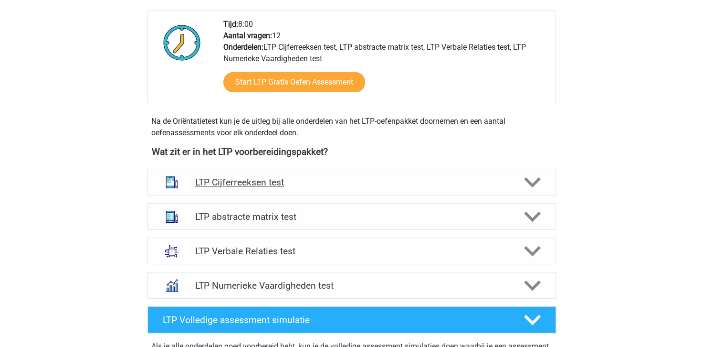
click at [277, 180] on h4 "LTP Cijferreeksen test" at bounding box center [351, 182] width 313 height 11
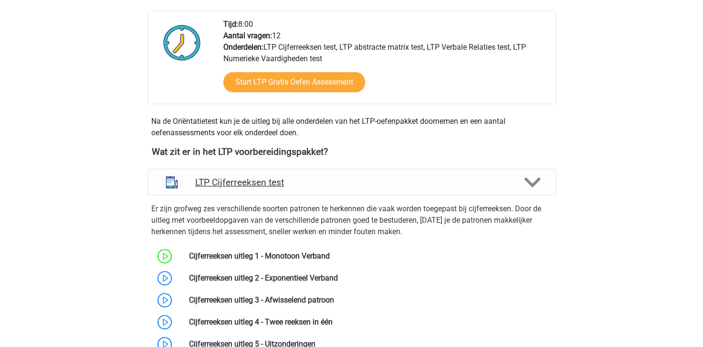
click at [534, 185] on polygon at bounding box center [532, 182] width 17 height 11
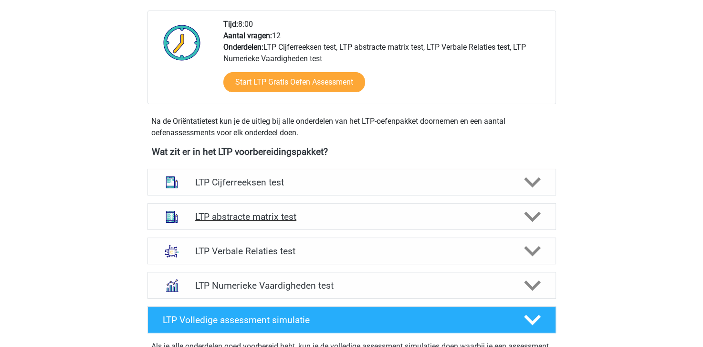
click at [293, 219] on h4 "LTP abstracte matrix test" at bounding box center [351, 216] width 313 height 11
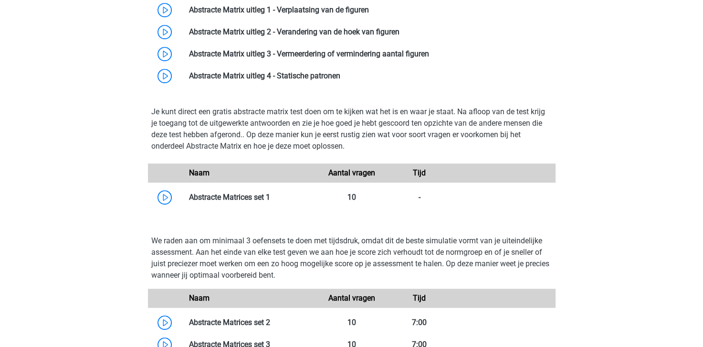
scroll to position [525, 0]
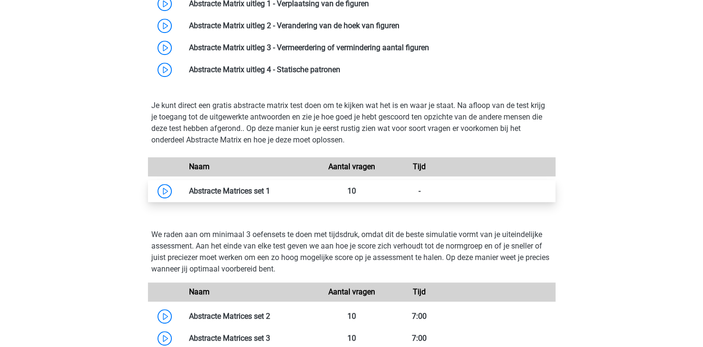
click at [270, 192] on link at bounding box center [270, 190] width 0 height 9
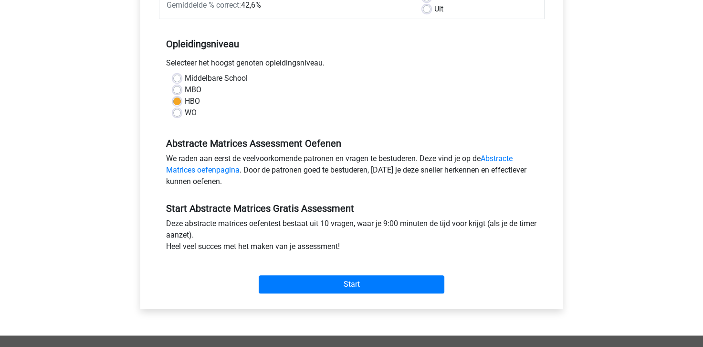
scroll to position [191, 0]
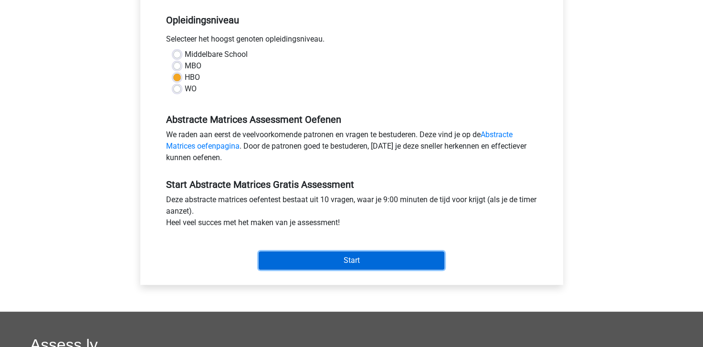
click at [355, 260] on input "Start" at bounding box center [352, 260] width 186 height 18
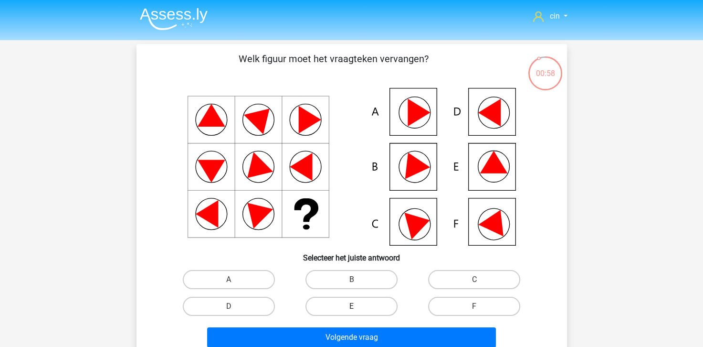
click at [358, 310] on label "E" at bounding box center [352, 305] width 92 height 19
click at [358, 310] on input "E" at bounding box center [354, 309] width 6 height 6
radio input "true"
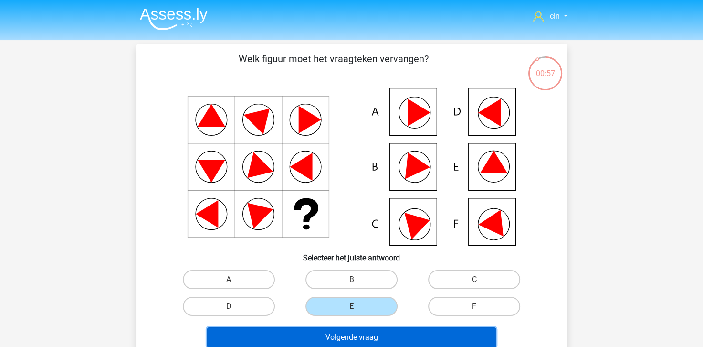
click at [357, 340] on button "Volgende vraag" at bounding box center [351, 337] width 289 height 20
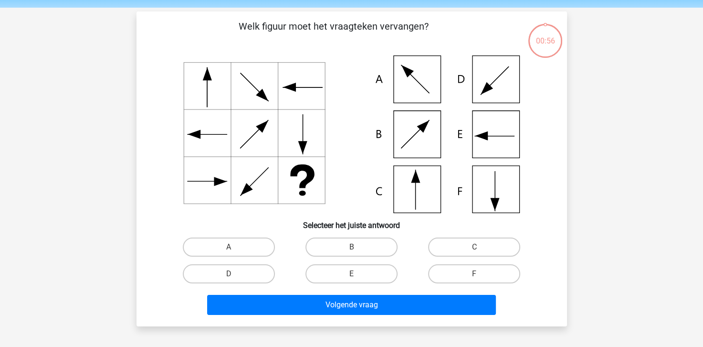
scroll to position [44, 0]
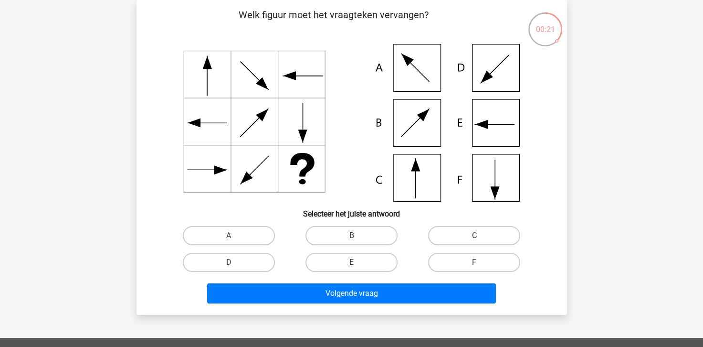
click at [455, 230] on label "C" at bounding box center [474, 235] width 92 height 19
click at [475, 235] on input "C" at bounding box center [478, 238] width 6 height 6
radio input "true"
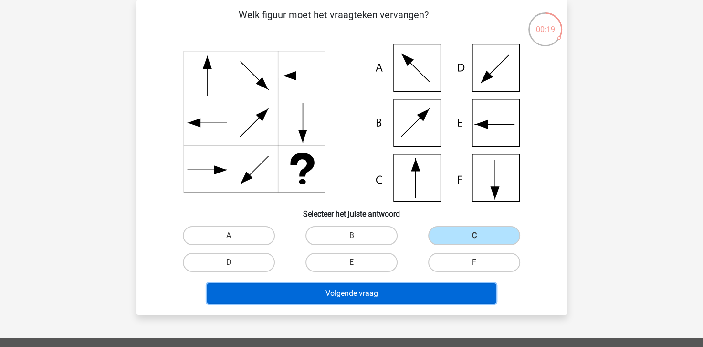
click at [349, 288] on button "Volgende vraag" at bounding box center [351, 293] width 289 height 20
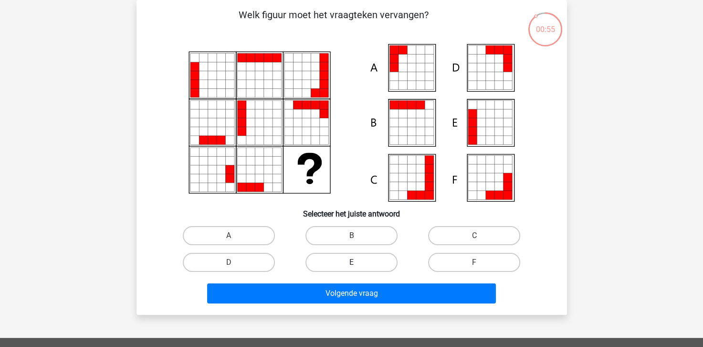
click at [350, 265] on label "E" at bounding box center [352, 262] width 92 height 19
click at [351, 265] on input "E" at bounding box center [354, 265] width 6 height 6
radio input "true"
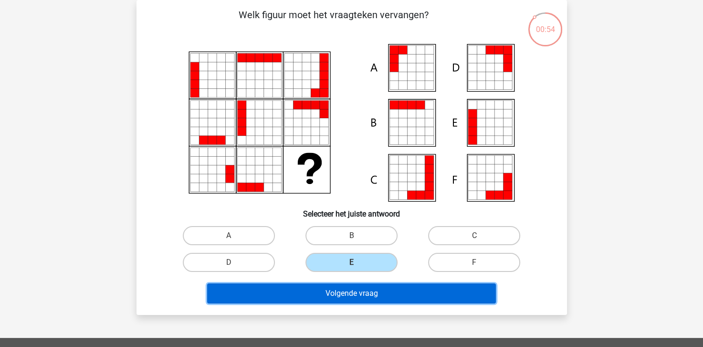
click at [350, 290] on button "Volgende vraag" at bounding box center [351, 293] width 289 height 20
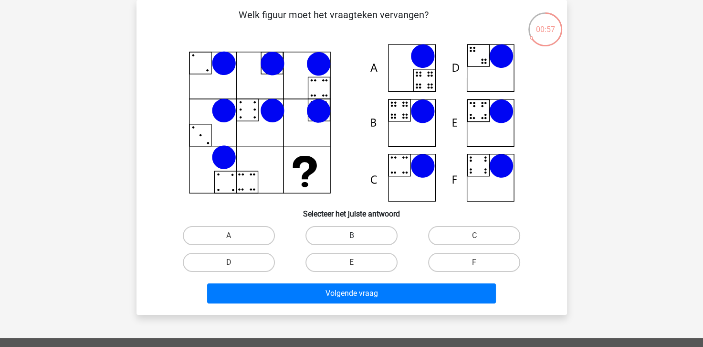
click at [324, 230] on label "B" at bounding box center [352, 235] width 92 height 19
click at [351, 235] on input "B" at bounding box center [354, 238] width 6 height 6
radio input "true"
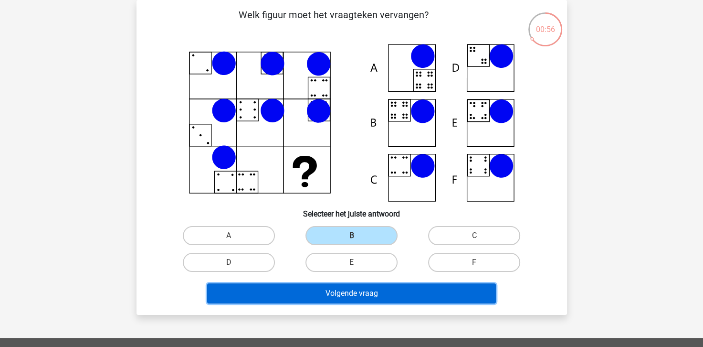
click at [337, 294] on button "Volgende vraag" at bounding box center [351, 293] width 289 height 20
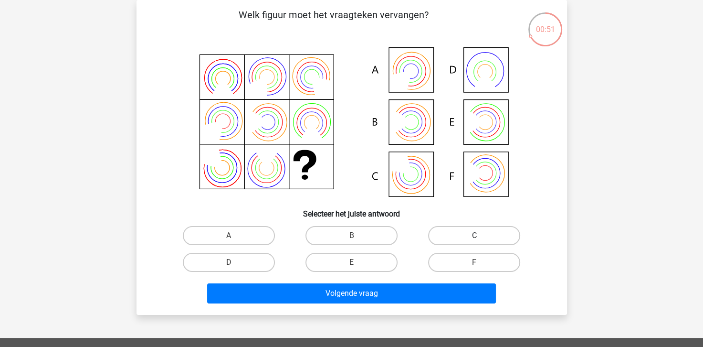
click at [453, 227] on label "C" at bounding box center [474, 235] width 92 height 19
click at [475, 235] on input "C" at bounding box center [478, 238] width 6 height 6
radio input "true"
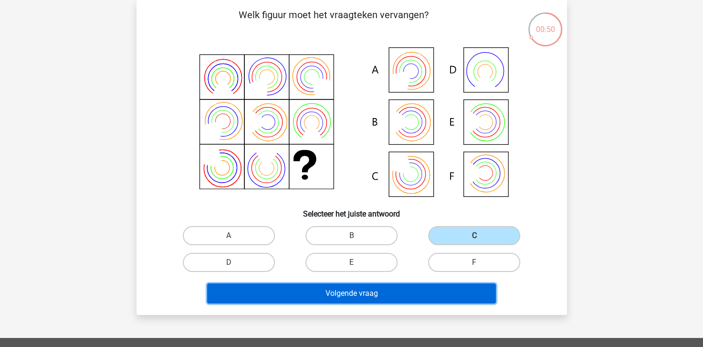
click at [382, 296] on button "Volgende vraag" at bounding box center [351, 293] width 289 height 20
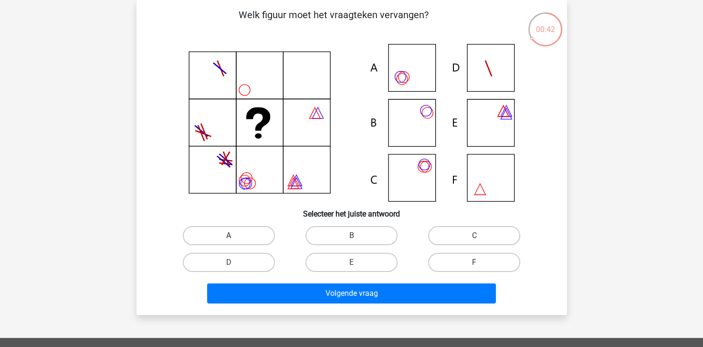
click at [212, 235] on label "A" at bounding box center [229, 235] width 92 height 19
click at [229, 235] on input "A" at bounding box center [232, 238] width 6 height 6
radio input "true"
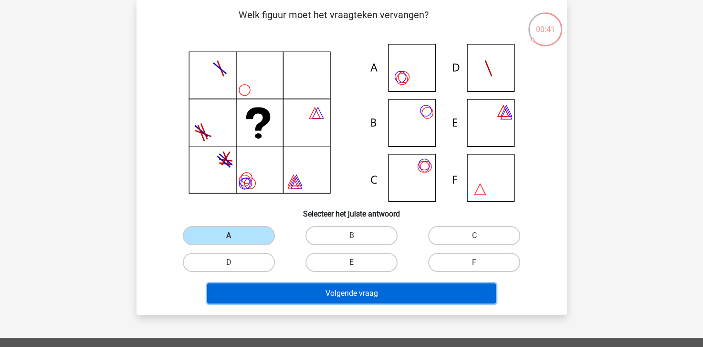
click at [294, 293] on button "Volgende vraag" at bounding box center [351, 293] width 289 height 20
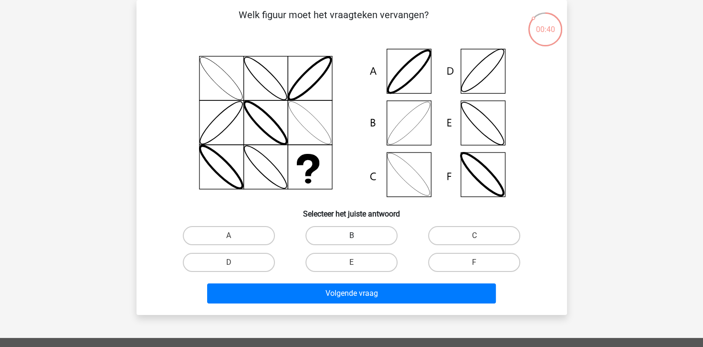
click at [366, 239] on label "B" at bounding box center [352, 235] width 92 height 19
click at [358, 239] on input "B" at bounding box center [354, 238] width 6 height 6
radio input "true"
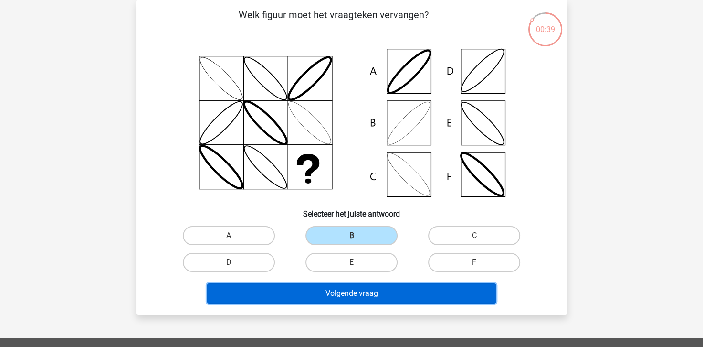
click at [374, 290] on button "Volgende vraag" at bounding box center [351, 293] width 289 height 20
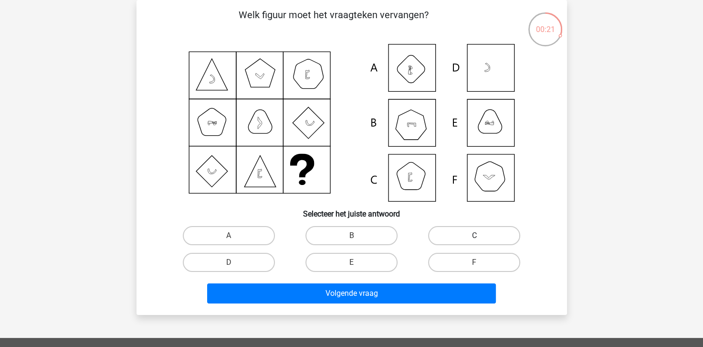
click at [490, 234] on label "C" at bounding box center [474, 235] width 92 height 19
click at [481, 235] on input "C" at bounding box center [478, 238] width 6 height 6
radio input "true"
click at [338, 241] on label "B" at bounding box center [352, 235] width 92 height 19
click at [351, 241] on input "B" at bounding box center [354, 238] width 6 height 6
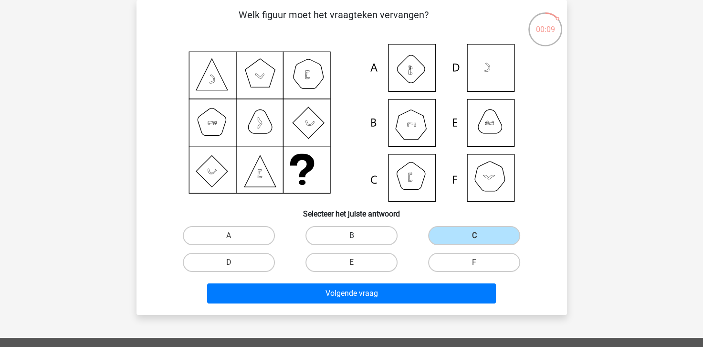
radio input "true"
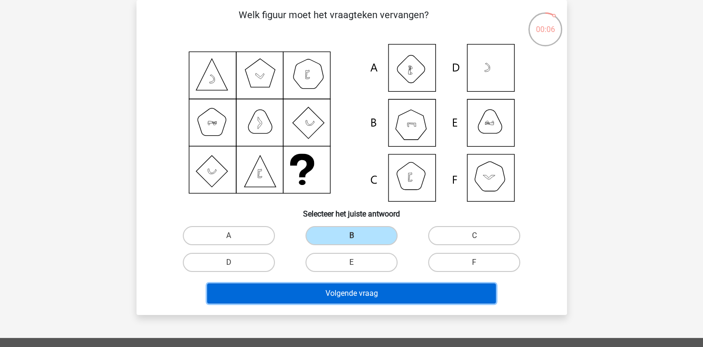
click at [383, 299] on button "Volgende vraag" at bounding box center [351, 293] width 289 height 20
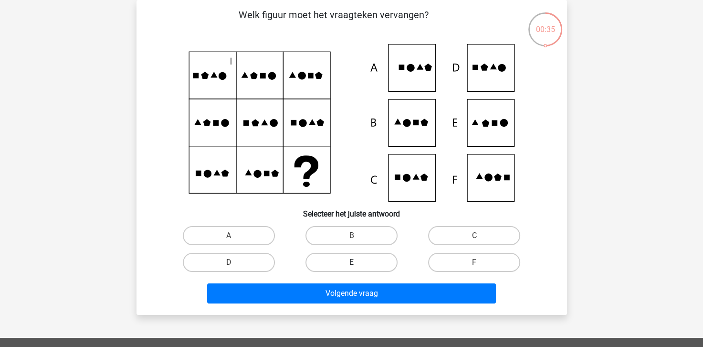
click at [370, 264] on label "E" at bounding box center [352, 262] width 92 height 19
click at [358, 264] on input "E" at bounding box center [354, 265] width 6 height 6
radio input "true"
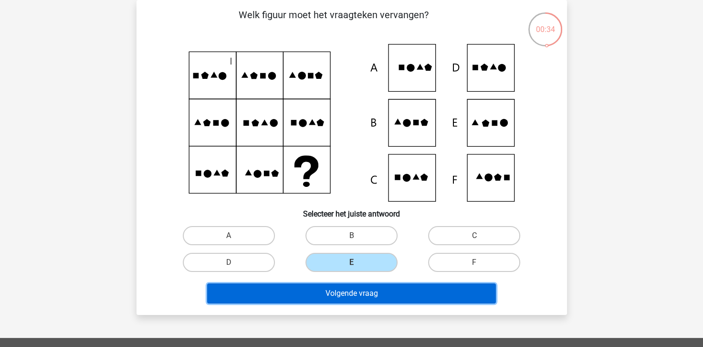
click at [370, 288] on button "Volgende vraag" at bounding box center [351, 293] width 289 height 20
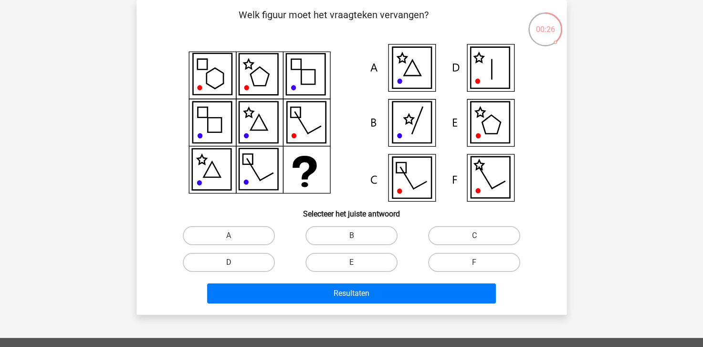
click at [247, 261] on label "D" at bounding box center [229, 262] width 92 height 19
click at [235, 262] on input "D" at bounding box center [232, 265] width 6 height 6
radio input "true"
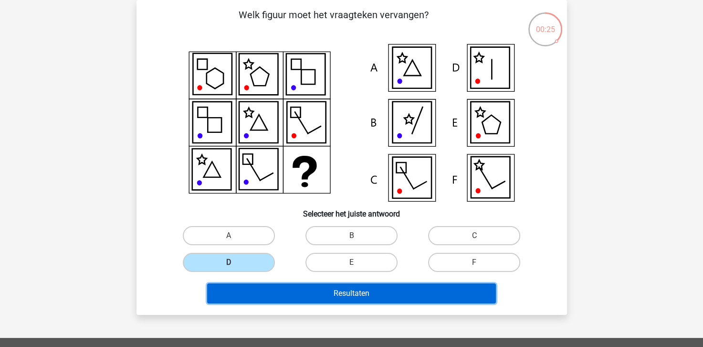
click at [280, 289] on button "Resultaten" at bounding box center [351, 293] width 289 height 20
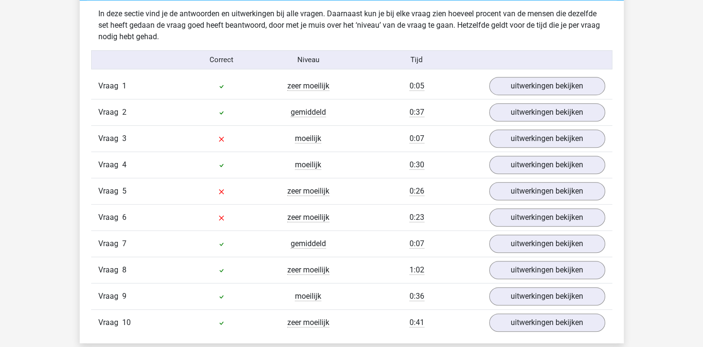
scroll to position [573, 0]
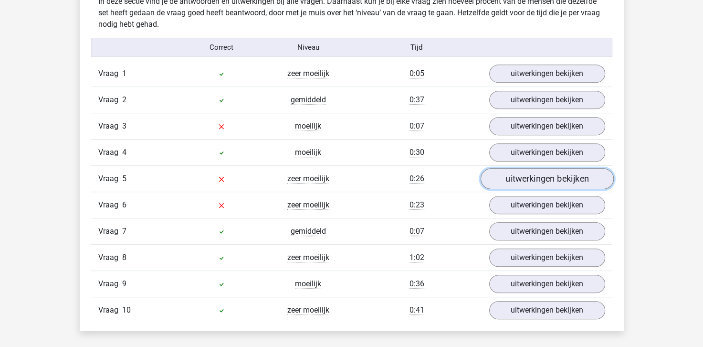
click at [508, 180] on link "uitwerkingen bekijken" at bounding box center [546, 179] width 133 height 21
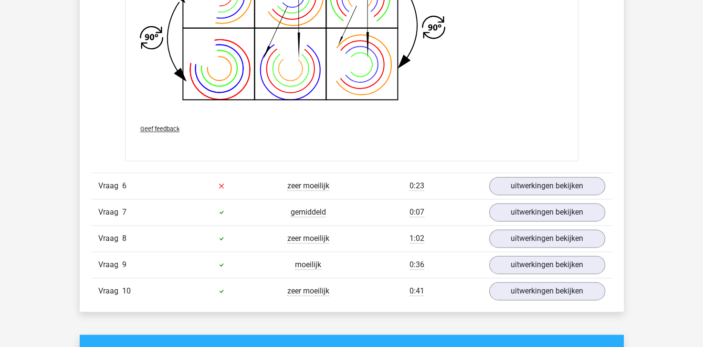
scroll to position [1241, 0]
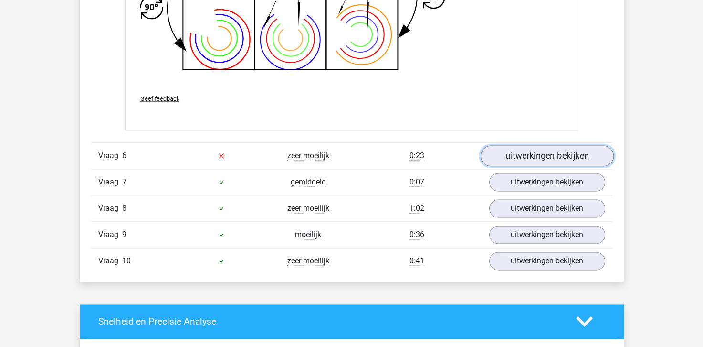
click at [544, 156] on link "uitwerkingen bekijken" at bounding box center [546, 155] width 133 height 21
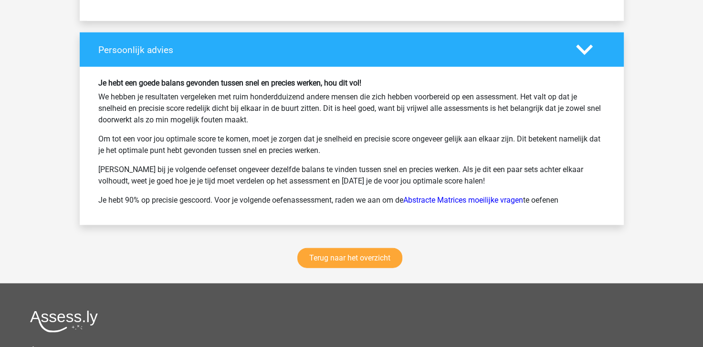
scroll to position [2339, 0]
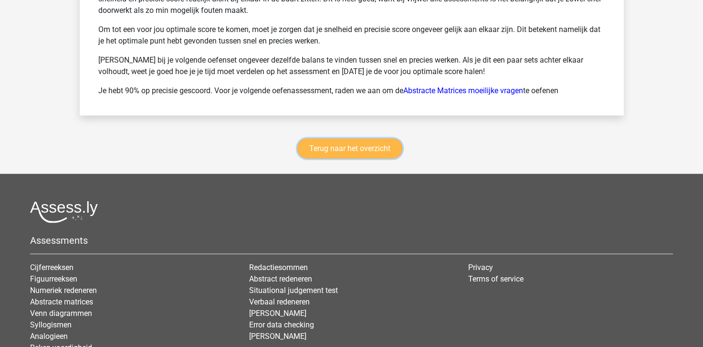
click at [336, 138] on link "Terug naar het overzicht" at bounding box center [349, 148] width 105 height 20
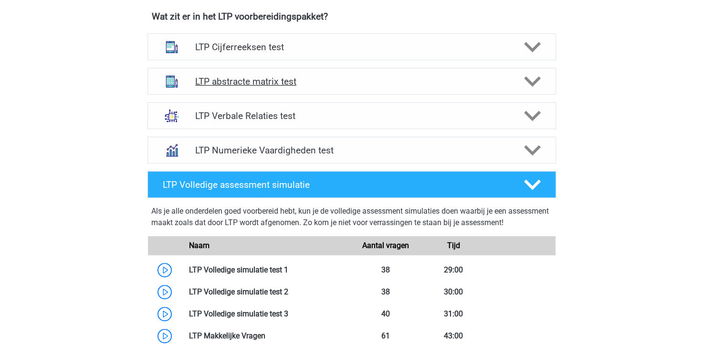
scroll to position [430, 0]
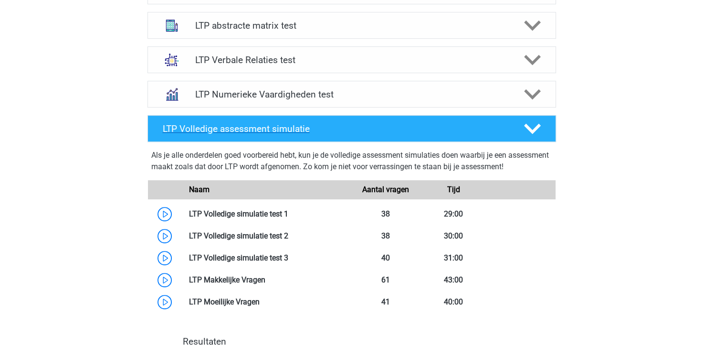
click at [159, 128] on div "LTP Volledige assessment simulatie" at bounding box center [336, 128] width 360 height 11
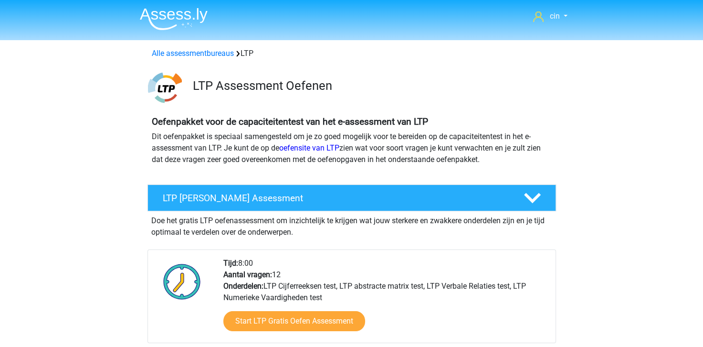
scroll to position [0, 0]
click at [169, 56] on link "Alle assessmentbureaus" at bounding box center [193, 53] width 82 height 9
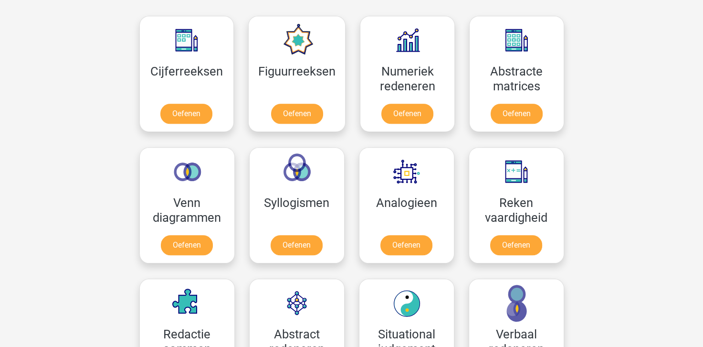
scroll to position [963, 0]
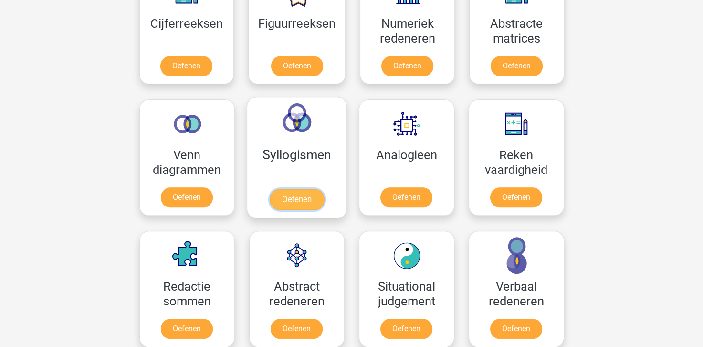
click at [324, 189] on link "Oefenen" at bounding box center [296, 199] width 54 height 21
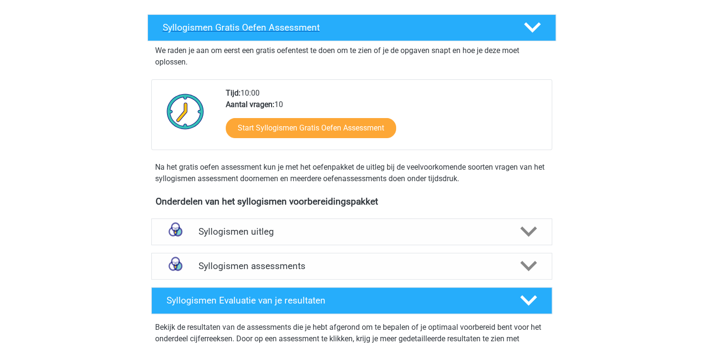
scroll to position [191, 0]
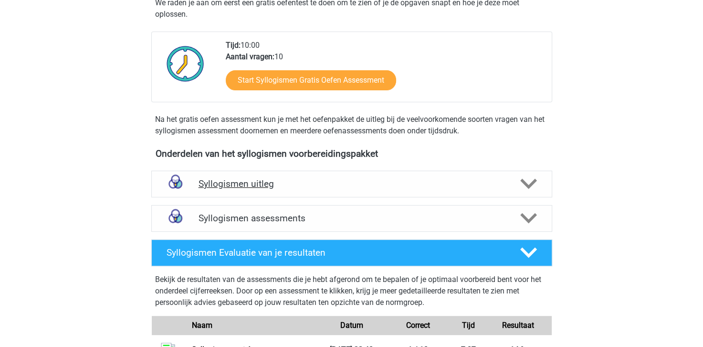
click at [339, 189] on h4 "Syllogismen uitleg" at bounding box center [352, 183] width 307 height 11
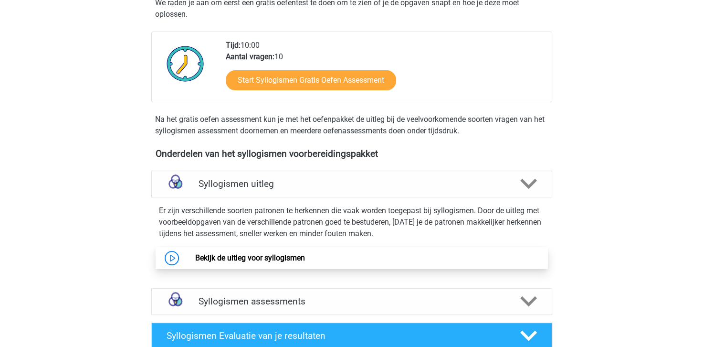
click at [273, 256] on link "Bekijk de uitleg voor syllogismen" at bounding box center [250, 257] width 110 height 9
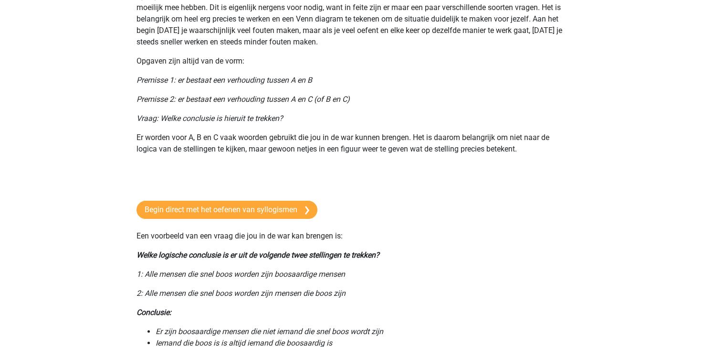
scroll to position [48, 0]
